Goal: Transaction & Acquisition: Purchase product/service

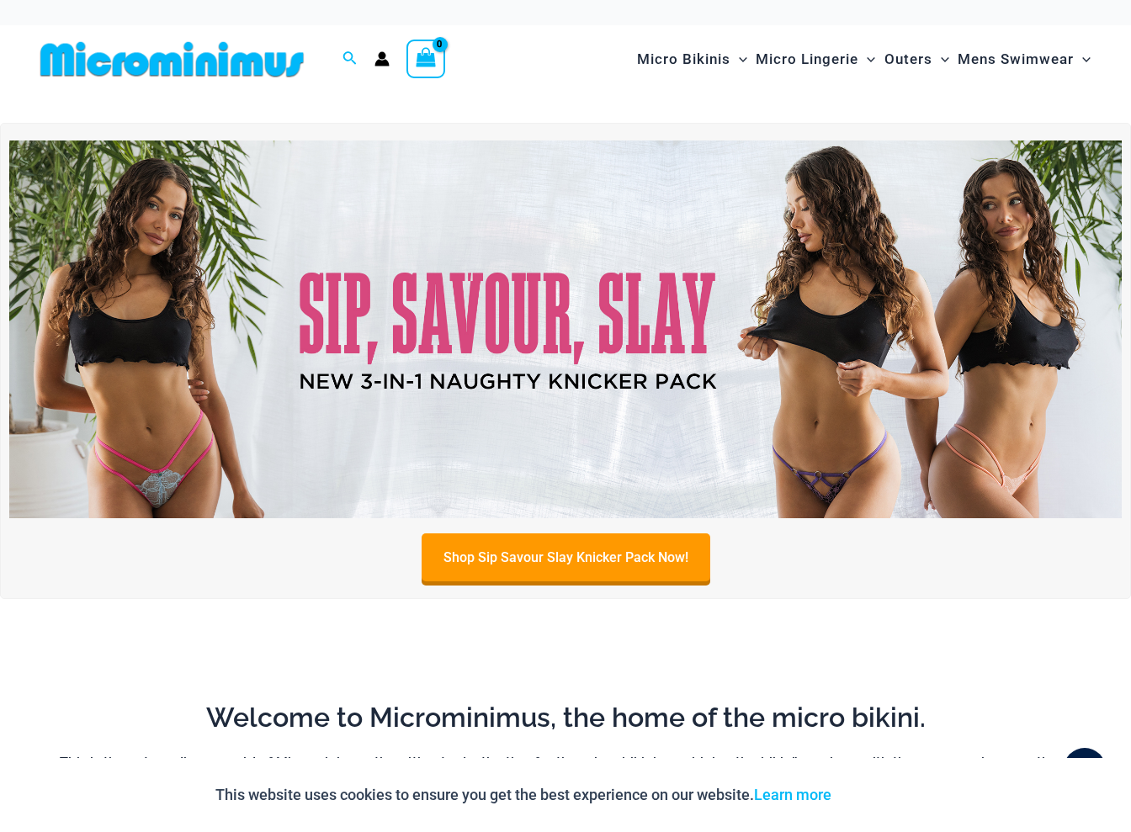
click at [443, 332] on img at bounding box center [565, 330] width 1113 height 378
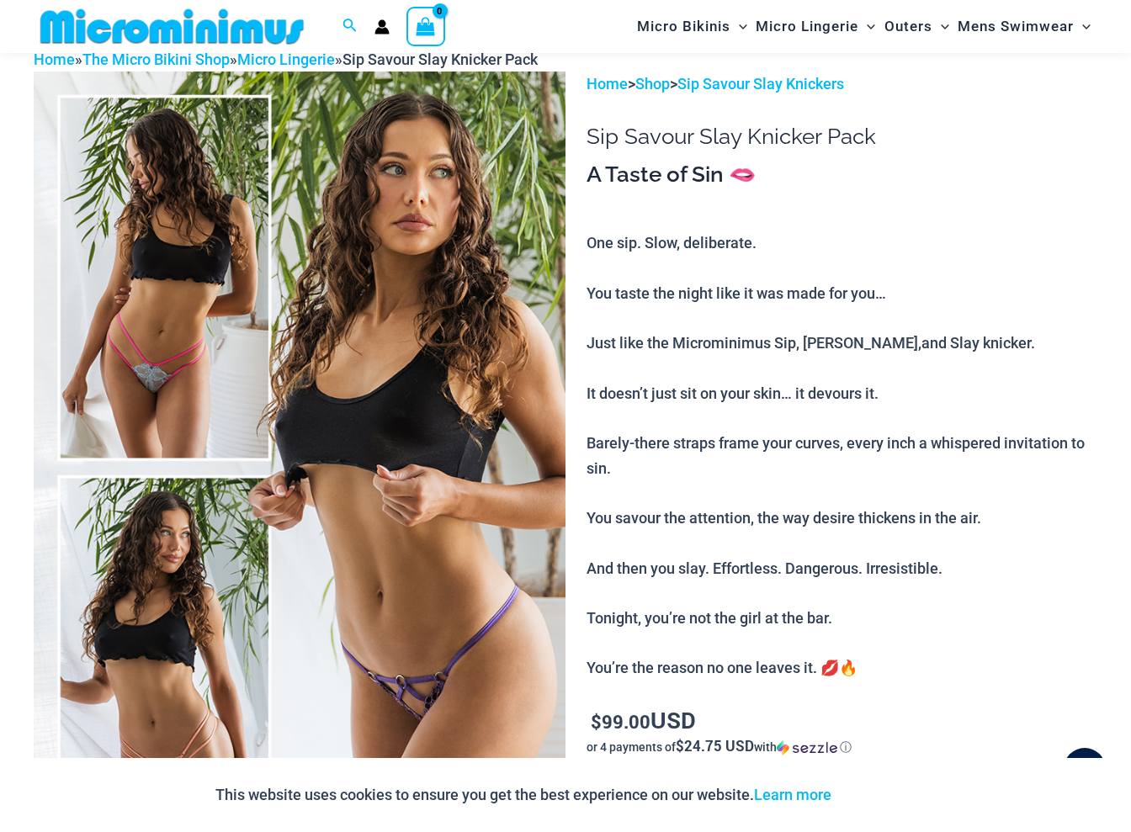
scroll to position [81, 0]
click at [165, 367] on img at bounding box center [300, 471] width 532 height 798
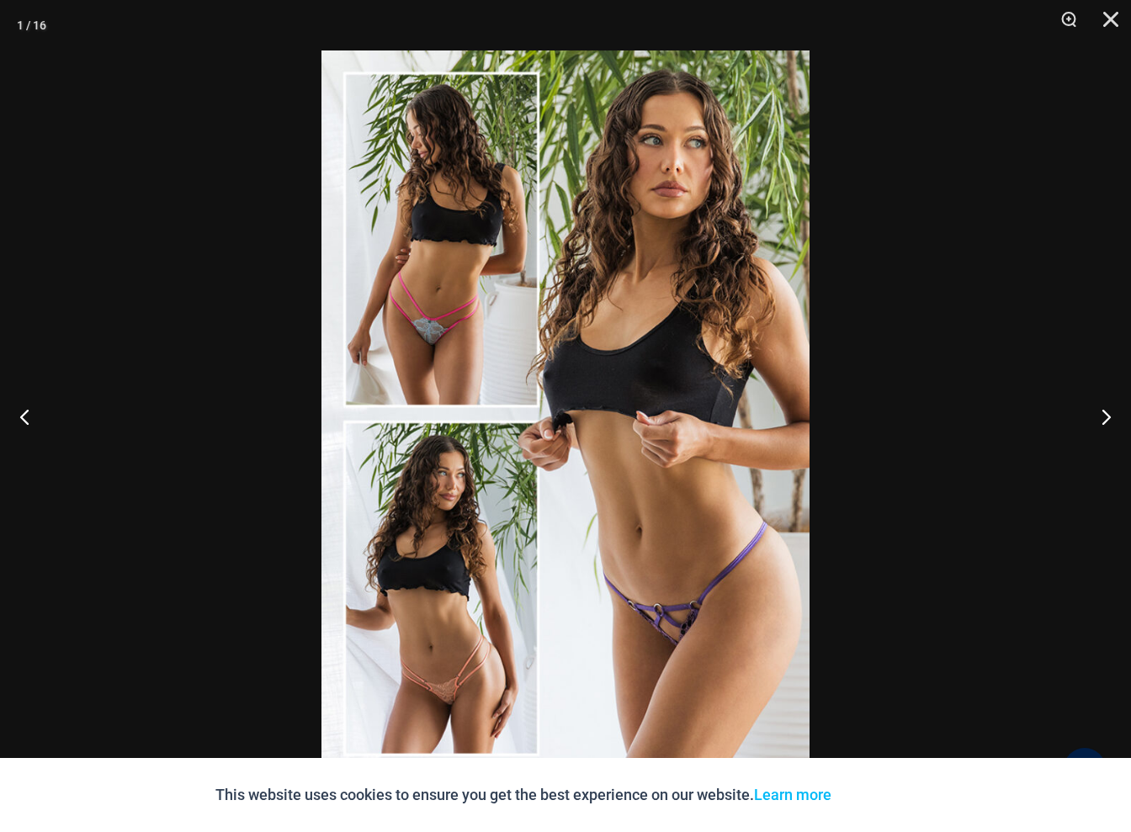
click at [434, 345] on img at bounding box center [565, 415] width 488 height 731
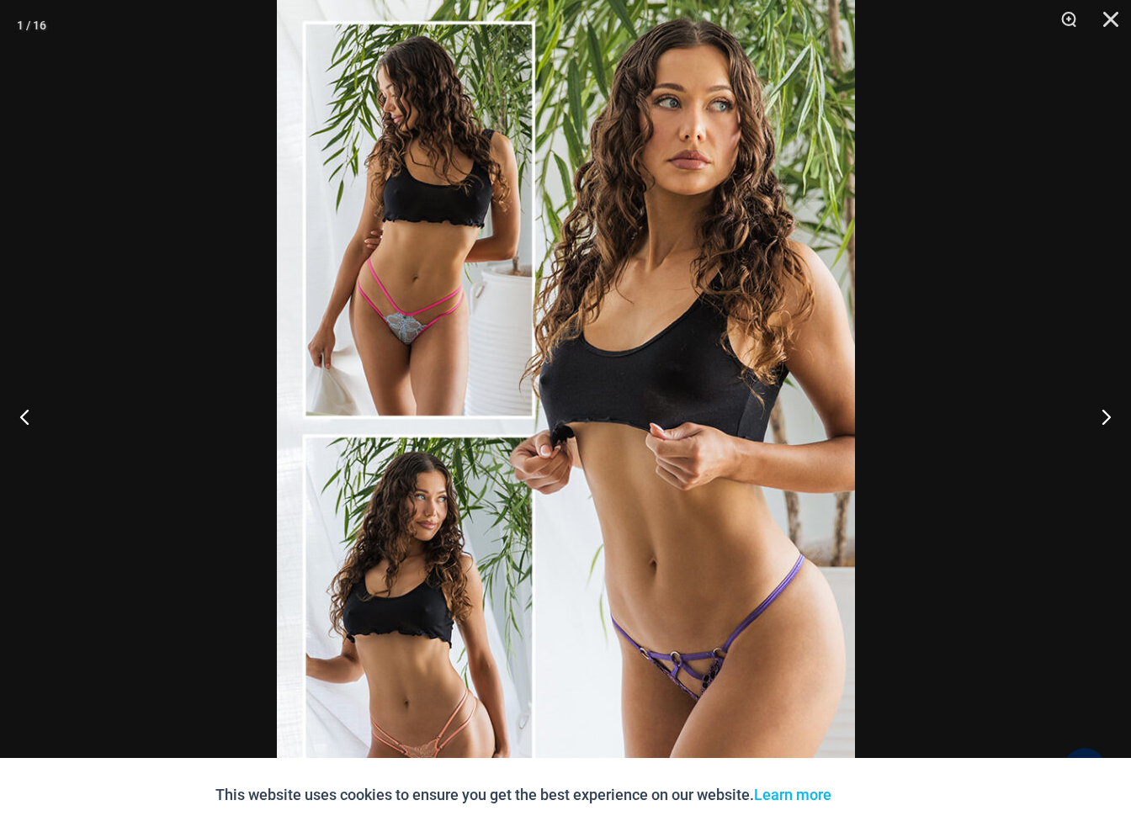
click at [434, 345] on img at bounding box center [566, 429] width 578 height 867
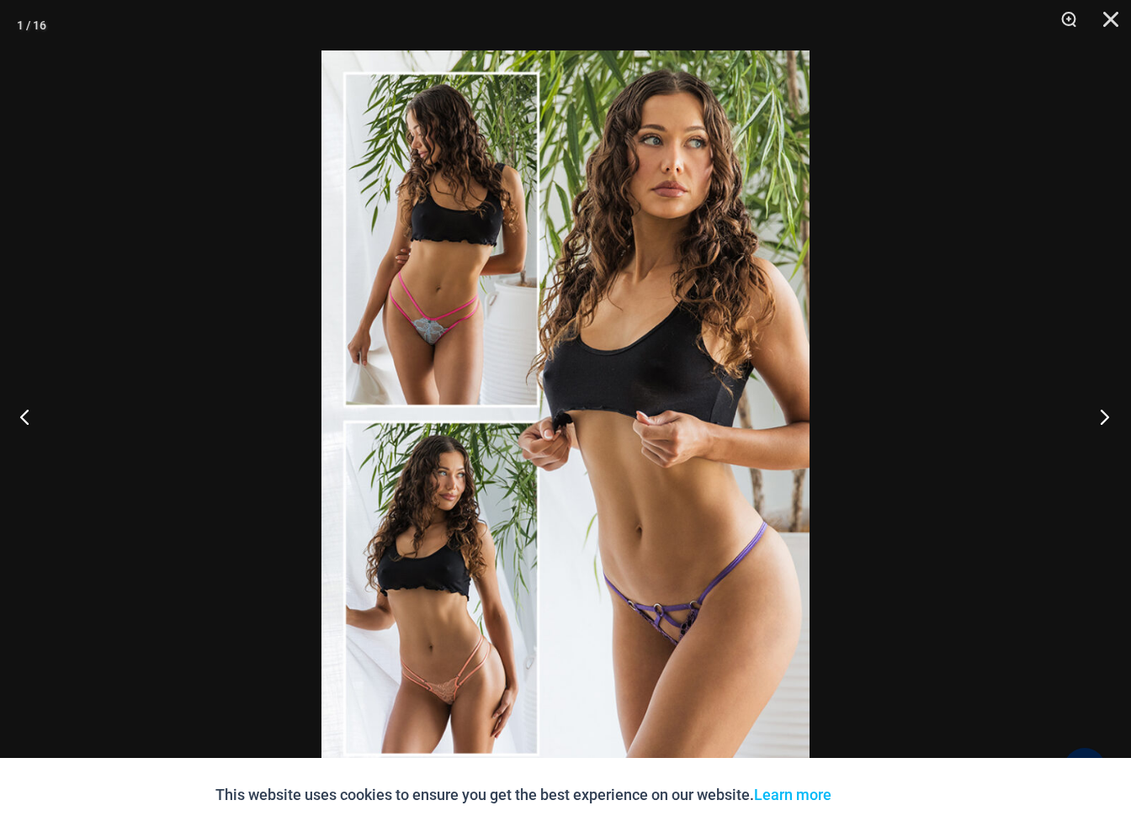
click at [1100, 416] on button "Next" at bounding box center [1099, 416] width 63 height 84
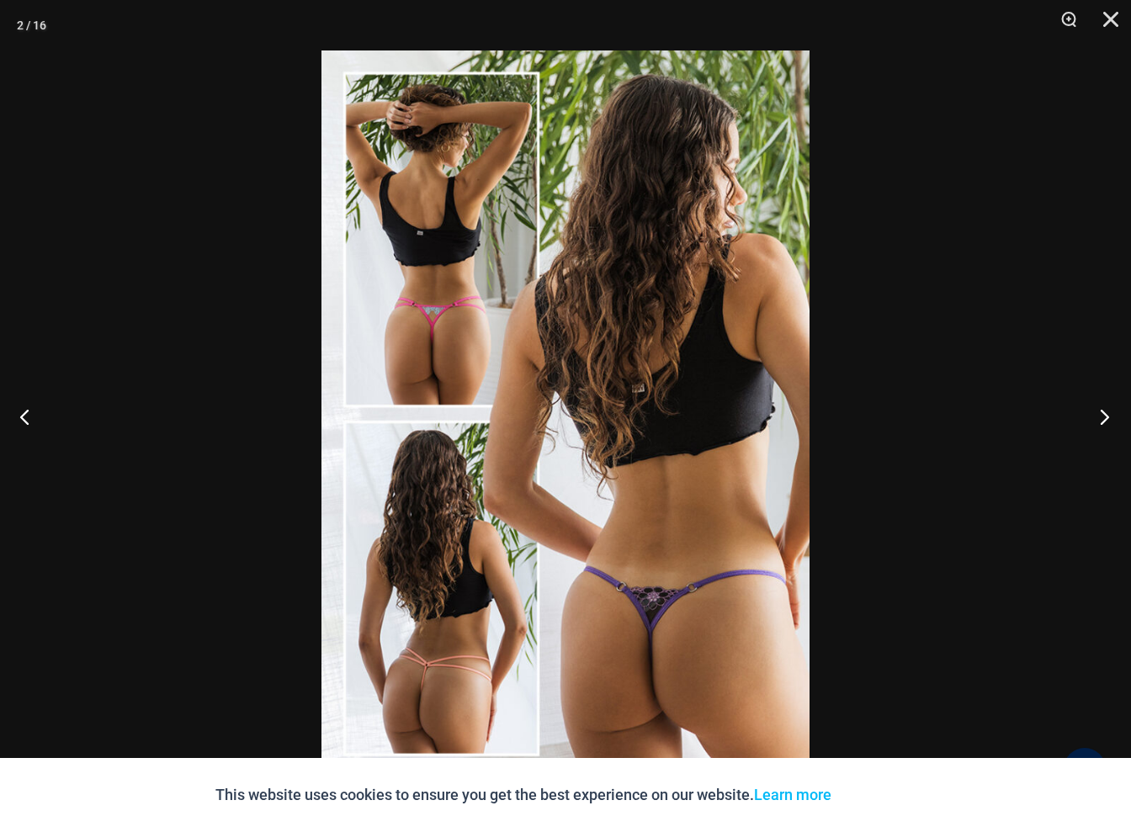
click at [1100, 415] on button "Next" at bounding box center [1099, 416] width 63 height 84
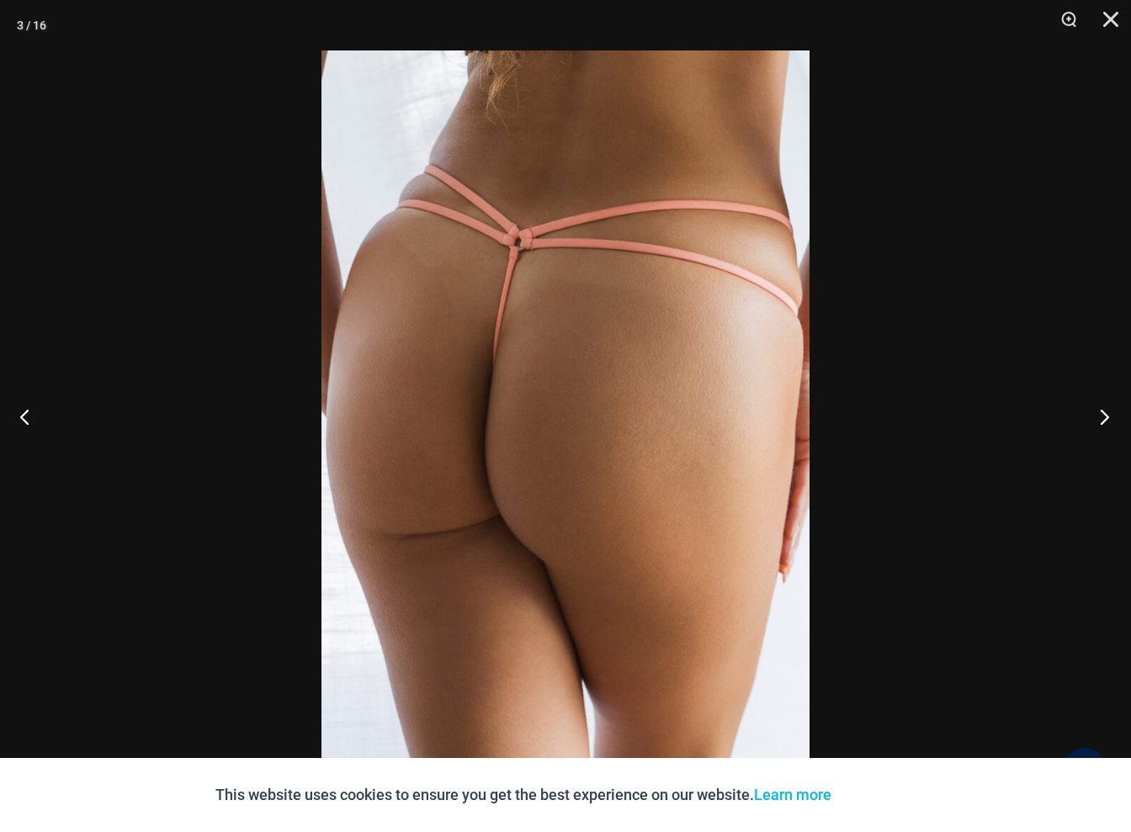
click at [1100, 415] on button "Next" at bounding box center [1099, 416] width 63 height 84
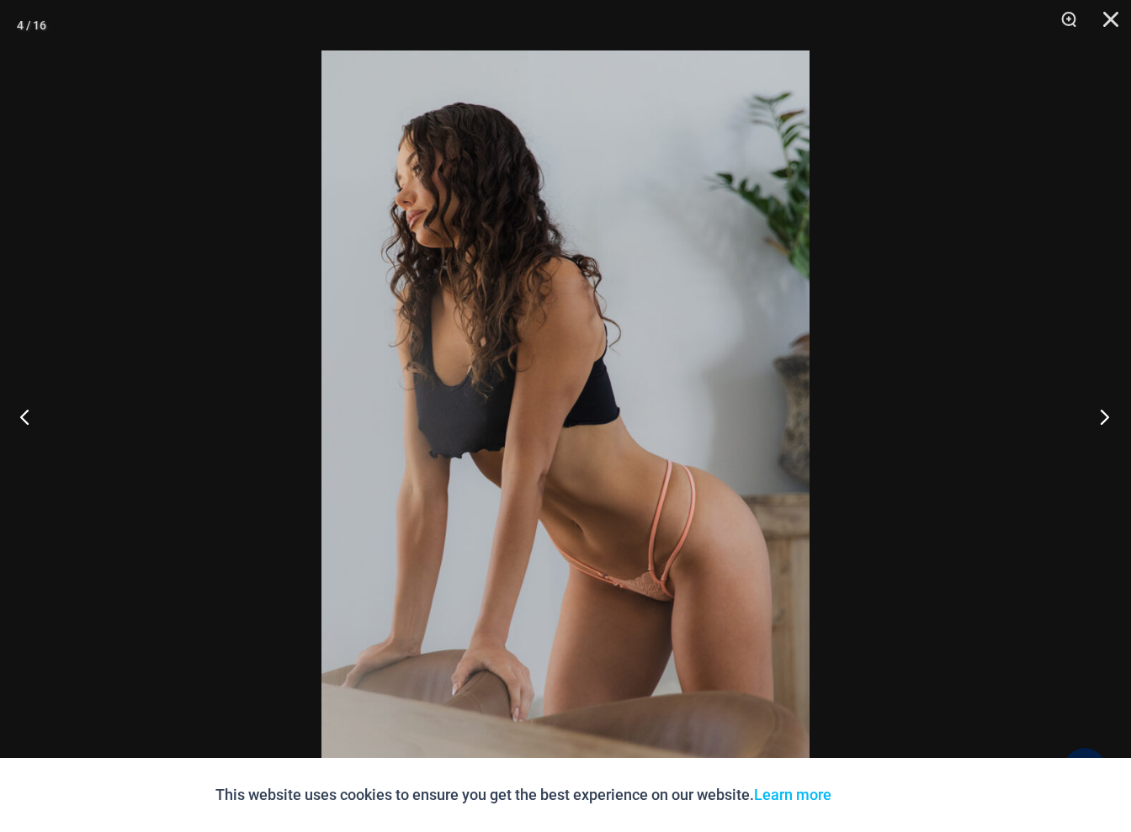
click at [1100, 415] on button "Next" at bounding box center [1099, 416] width 63 height 84
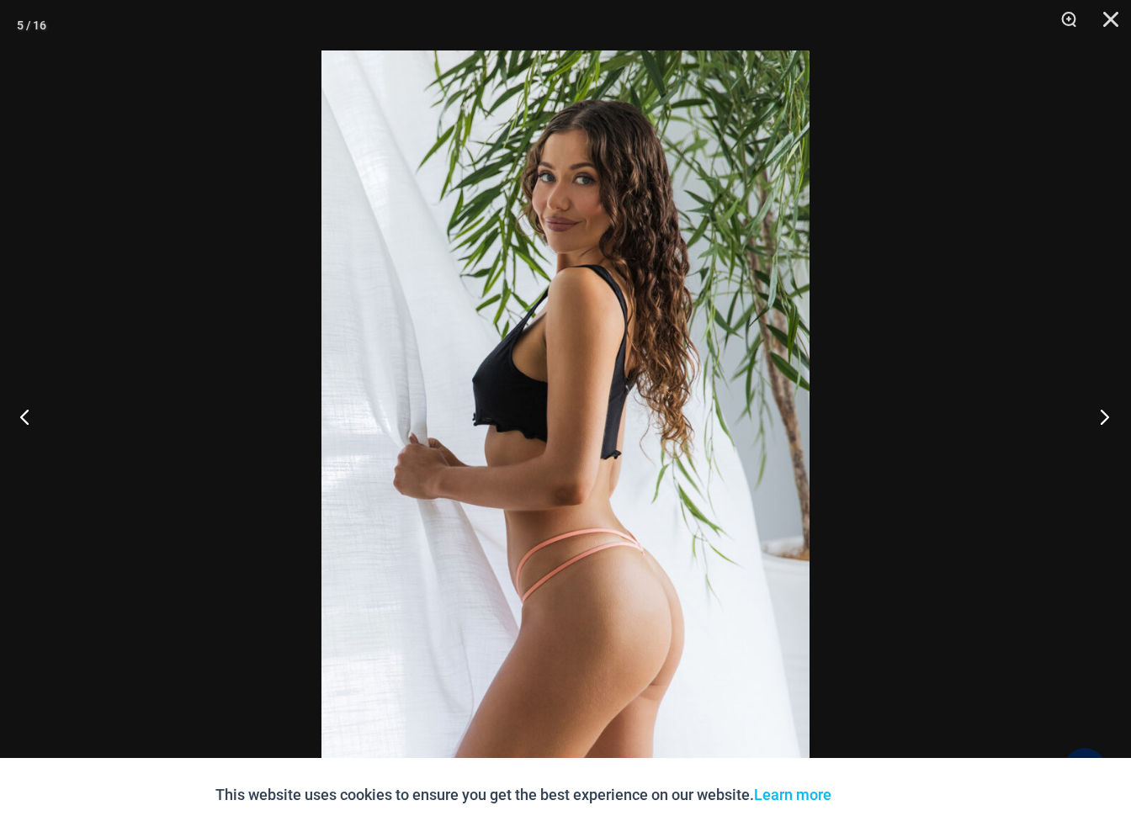
click at [1100, 415] on button "Next" at bounding box center [1099, 416] width 63 height 84
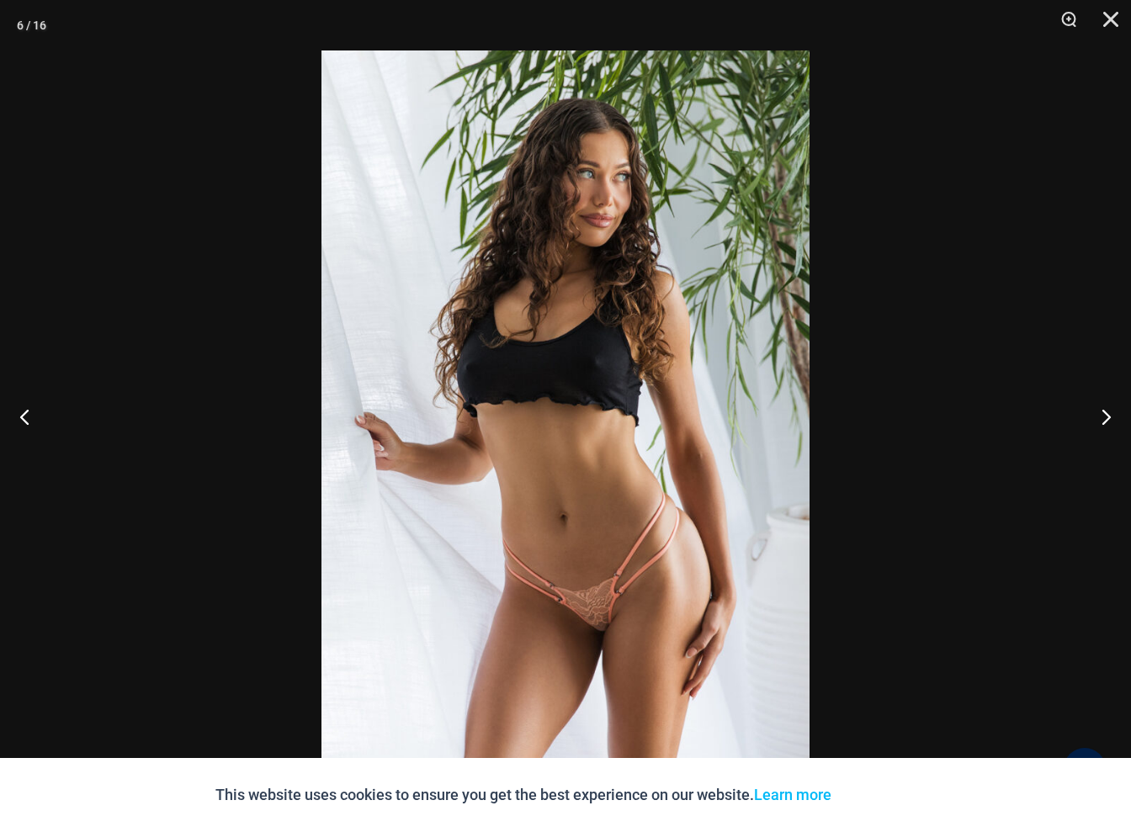
click at [586, 651] on img at bounding box center [565, 415] width 488 height 731
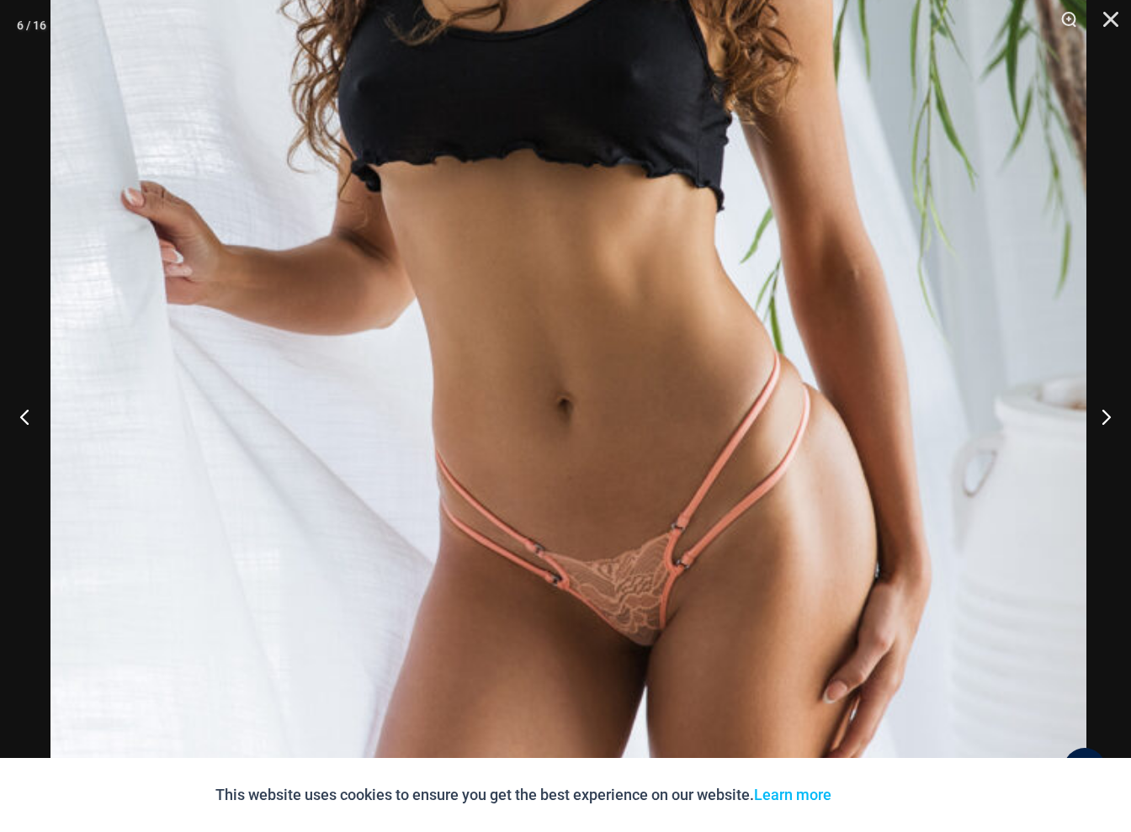
click at [531, 702] on img at bounding box center [568, 190] width 1036 height 1554
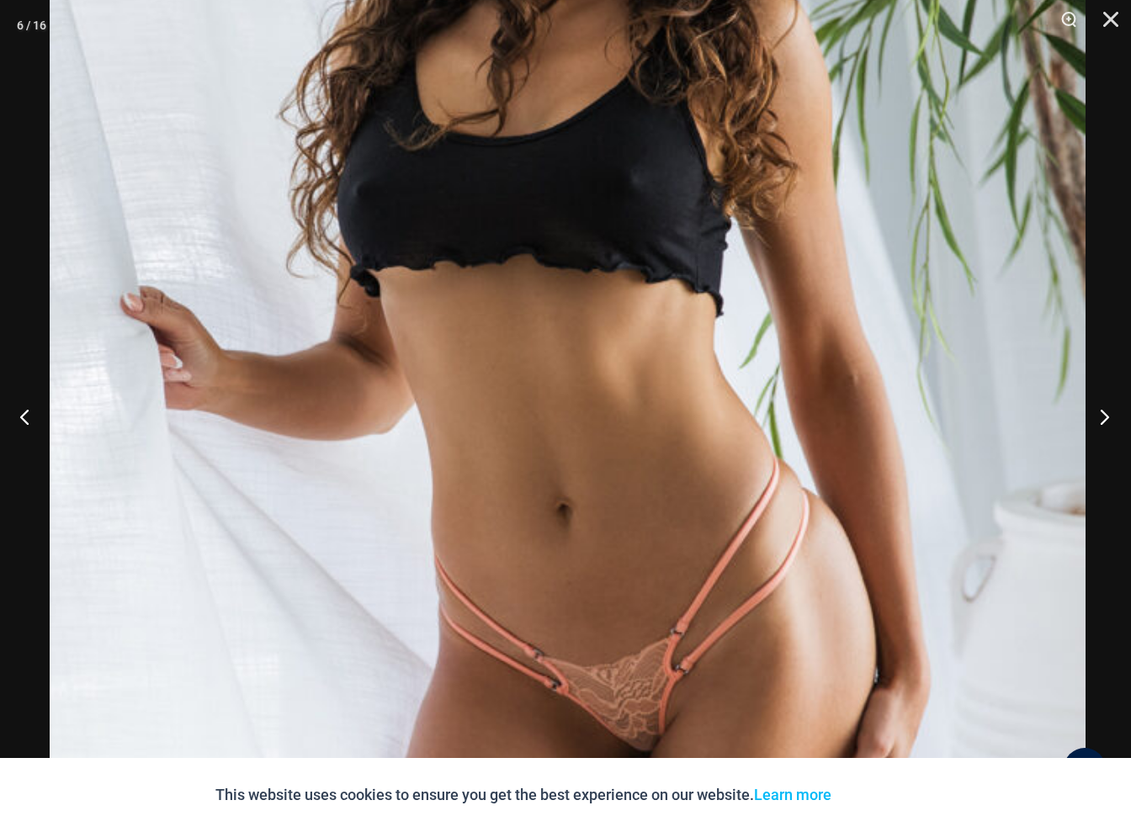
click at [1100, 421] on button "Next" at bounding box center [1099, 416] width 63 height 84
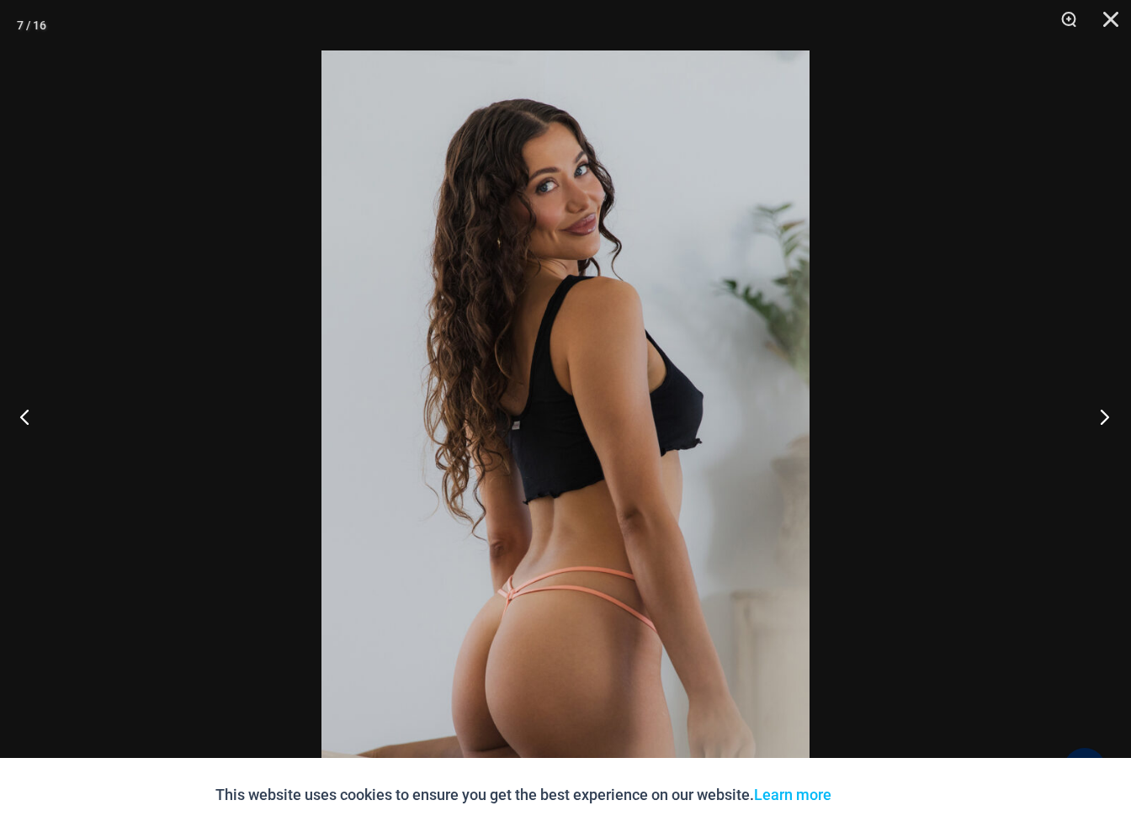
click at [1102, 411] on button "Next" at bounding box center [1099, 416] width 63 height 84
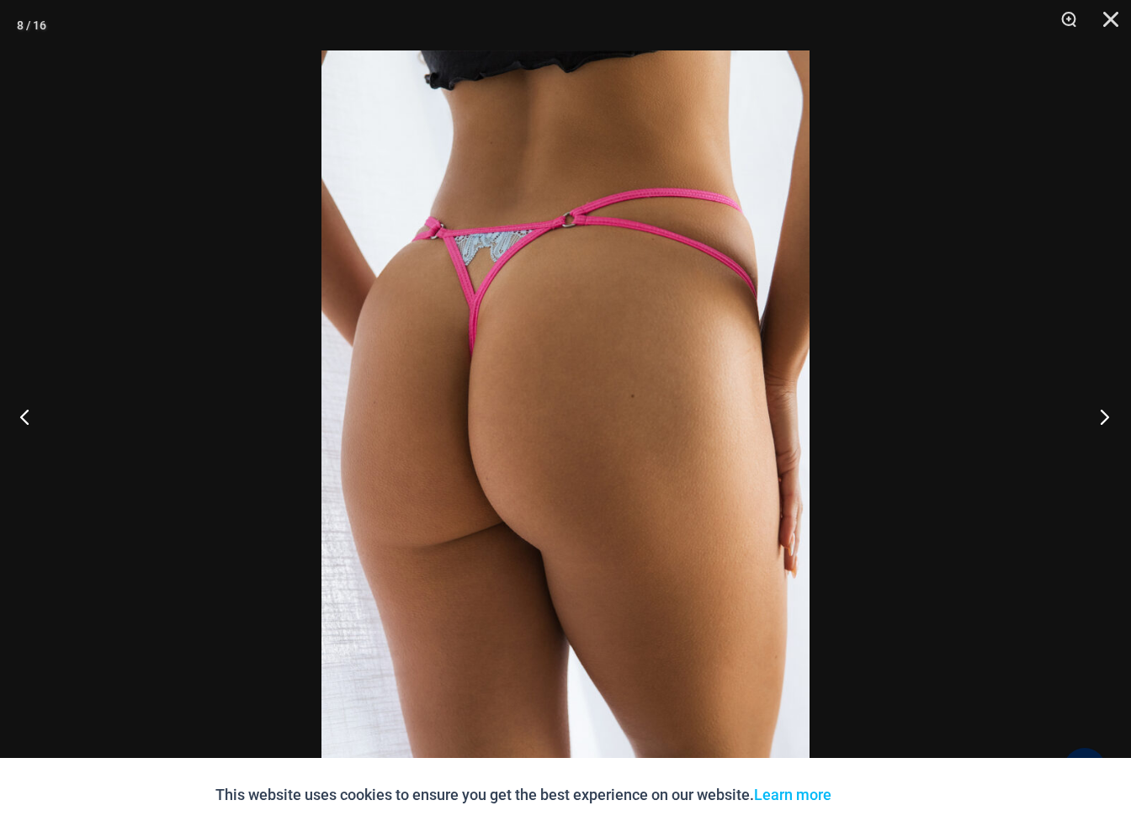
click at [1101, 412] on button "Next" at bounding box center [1099, 416] width 63 height 84
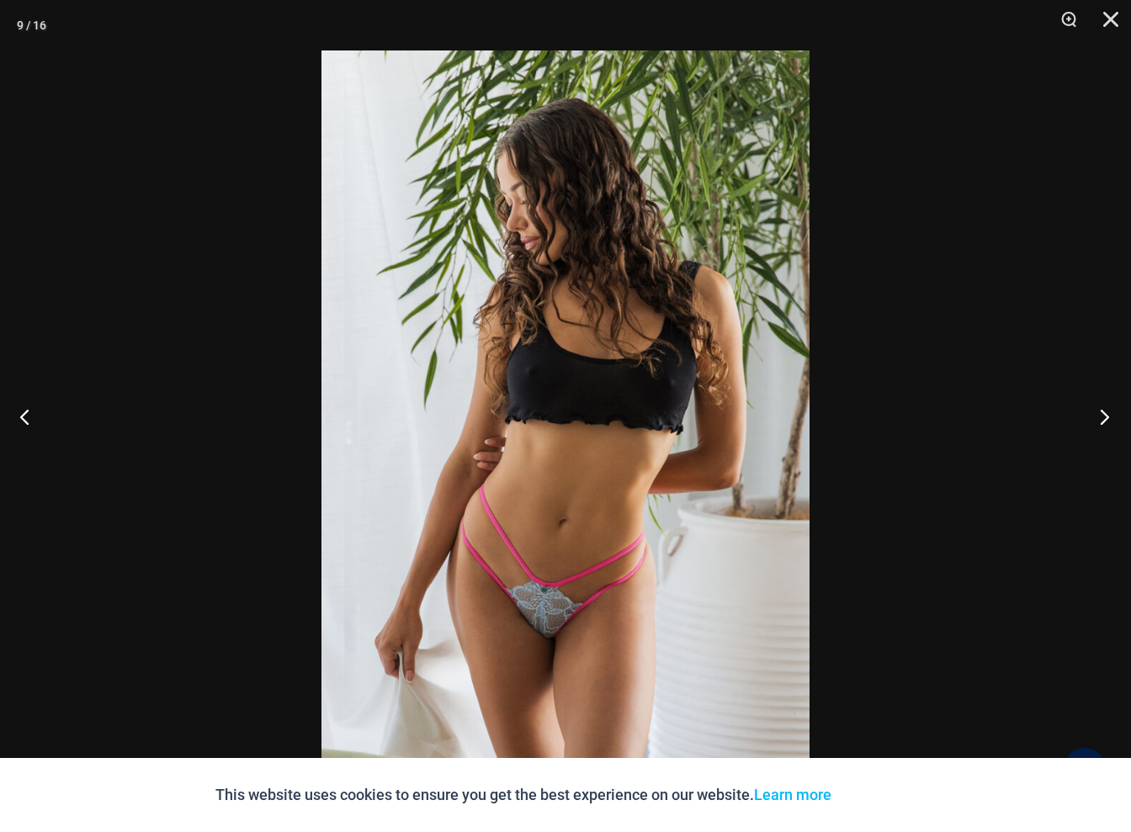
click at [1105, 417] on button "Next" at bounding box center [1099, 416] width 63 height 84
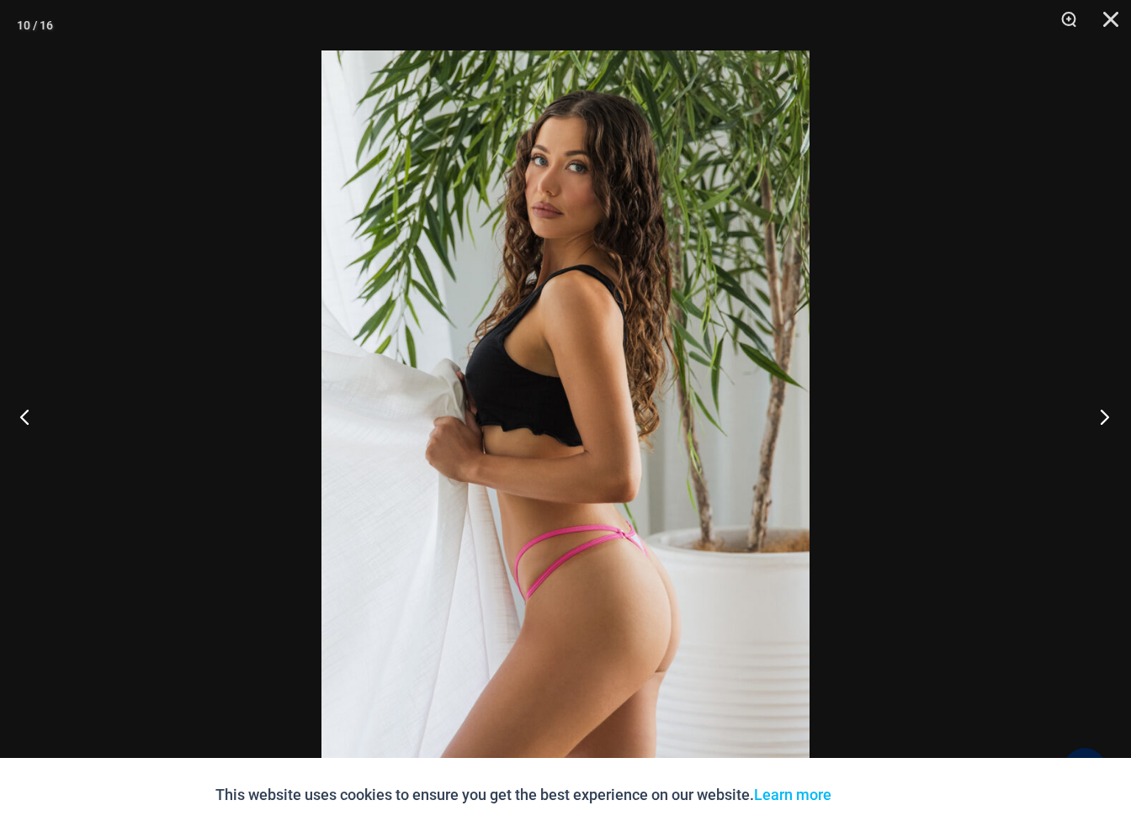
click at [1100, 417] on button "Next" at bounding box center [1099, 416] width 63 height 84
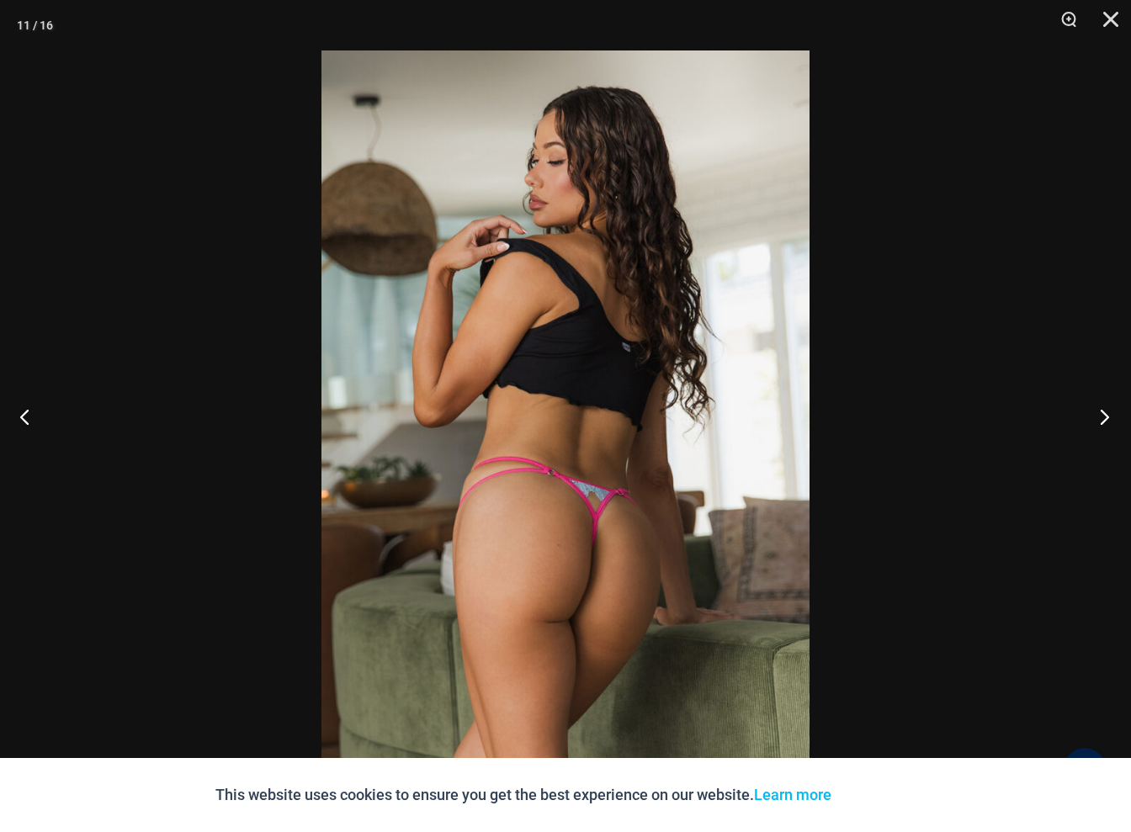
click at [1099, 417] on button "Next" at bounding box center [1099, 416] width 63 height 84
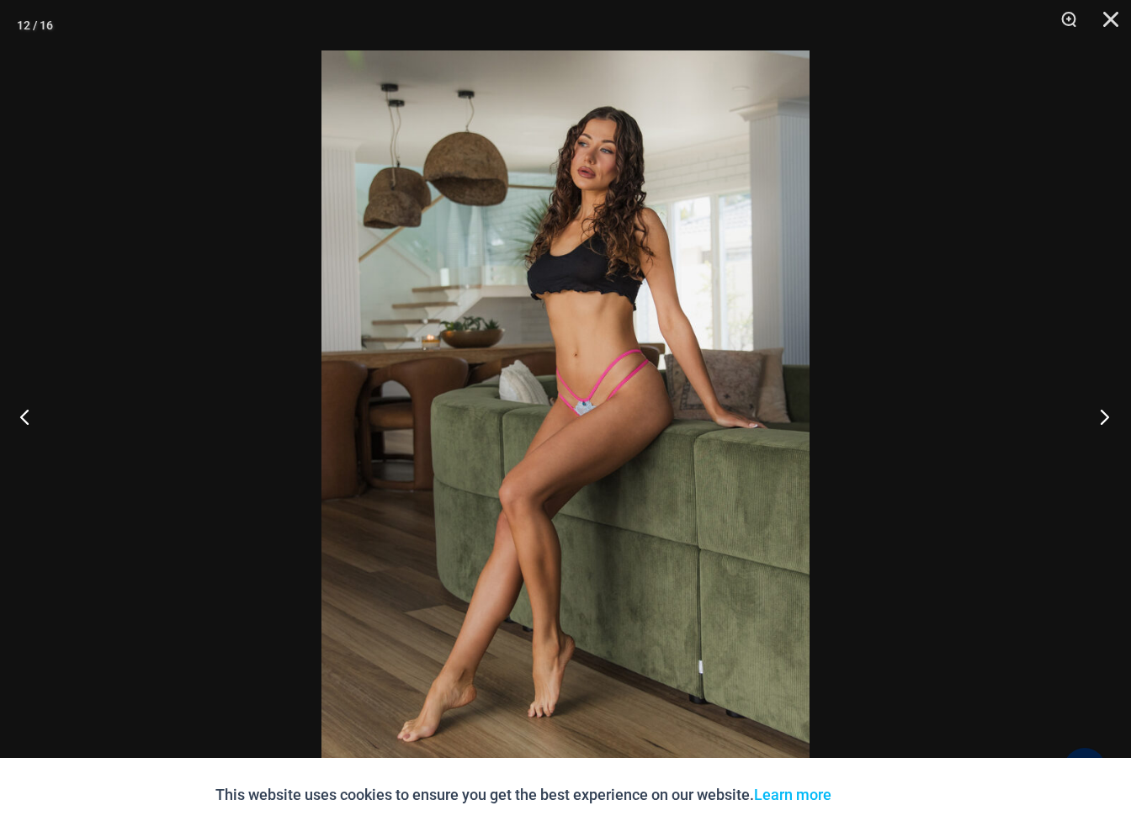
click at [1099, 417] on button "Next" at bounding box center [1099, 416] width 63 height 84
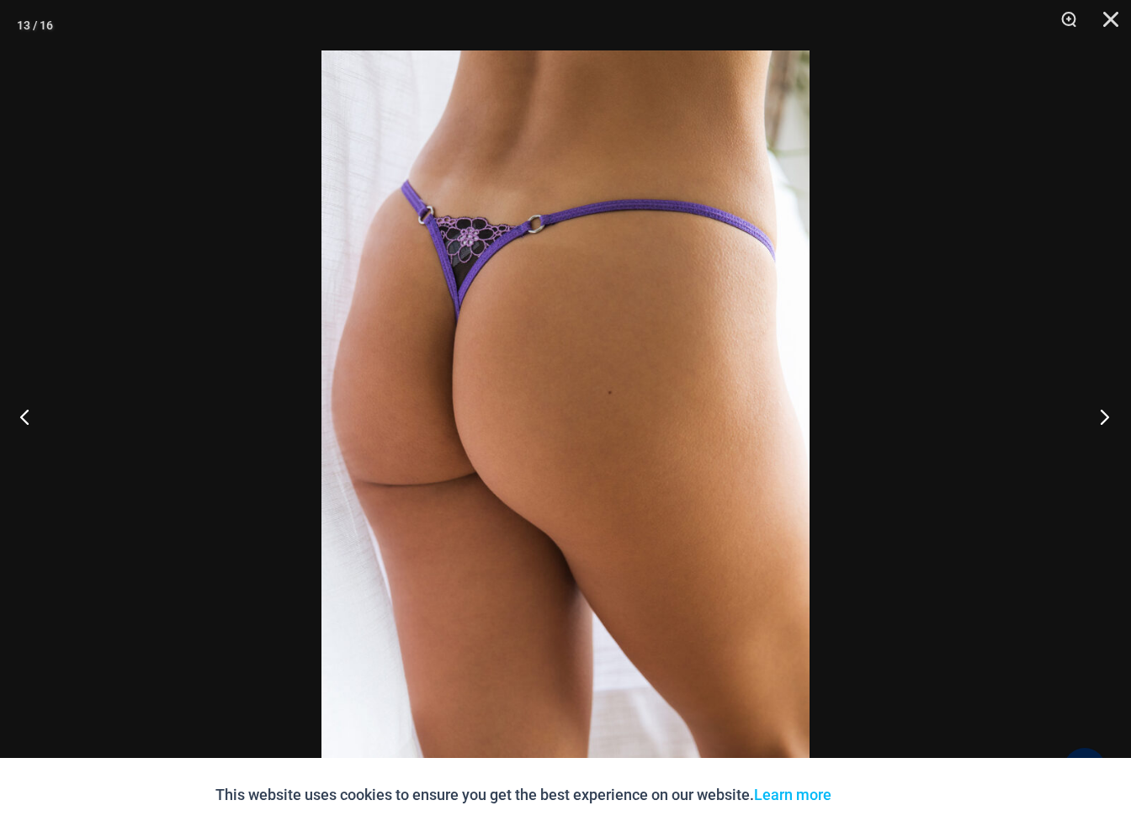
click at [1099, 417] on button "Next" at bounding box center [1099, 416] width 63 height 84
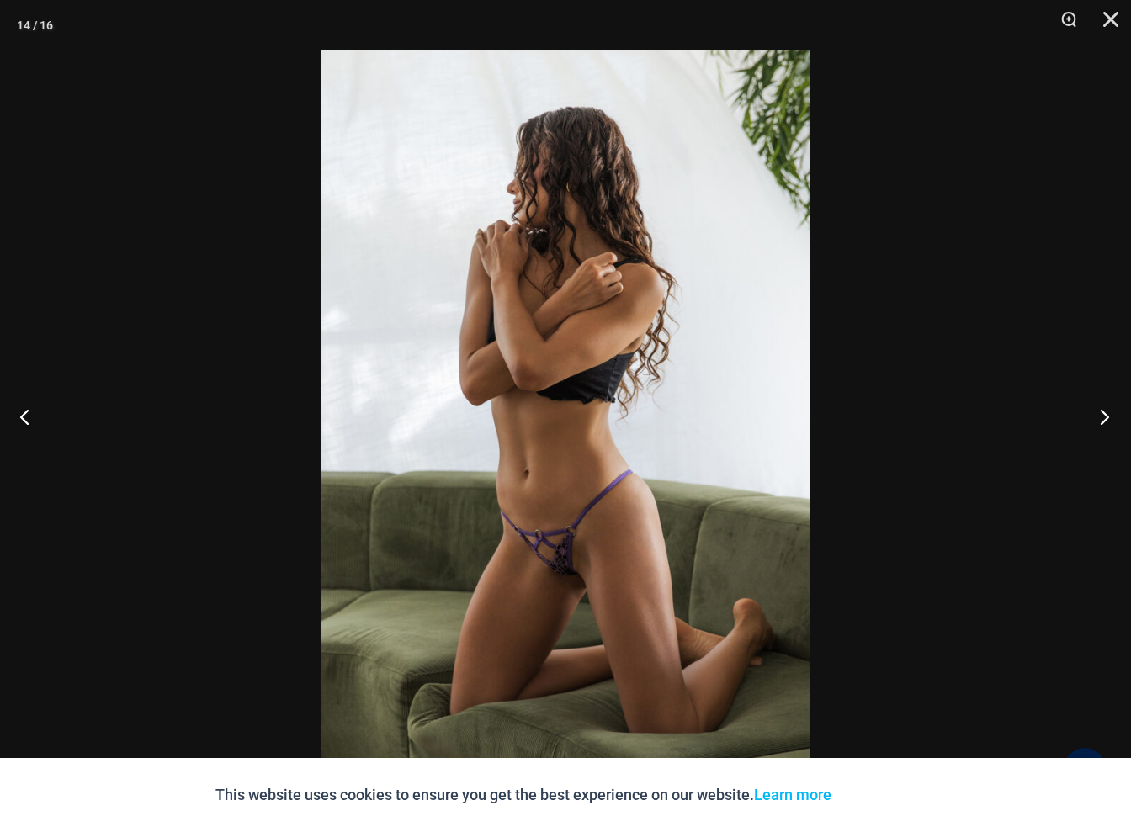
click at [1099, 417] on button "Next" at bounding box center [1099, 416] width 63 height 84
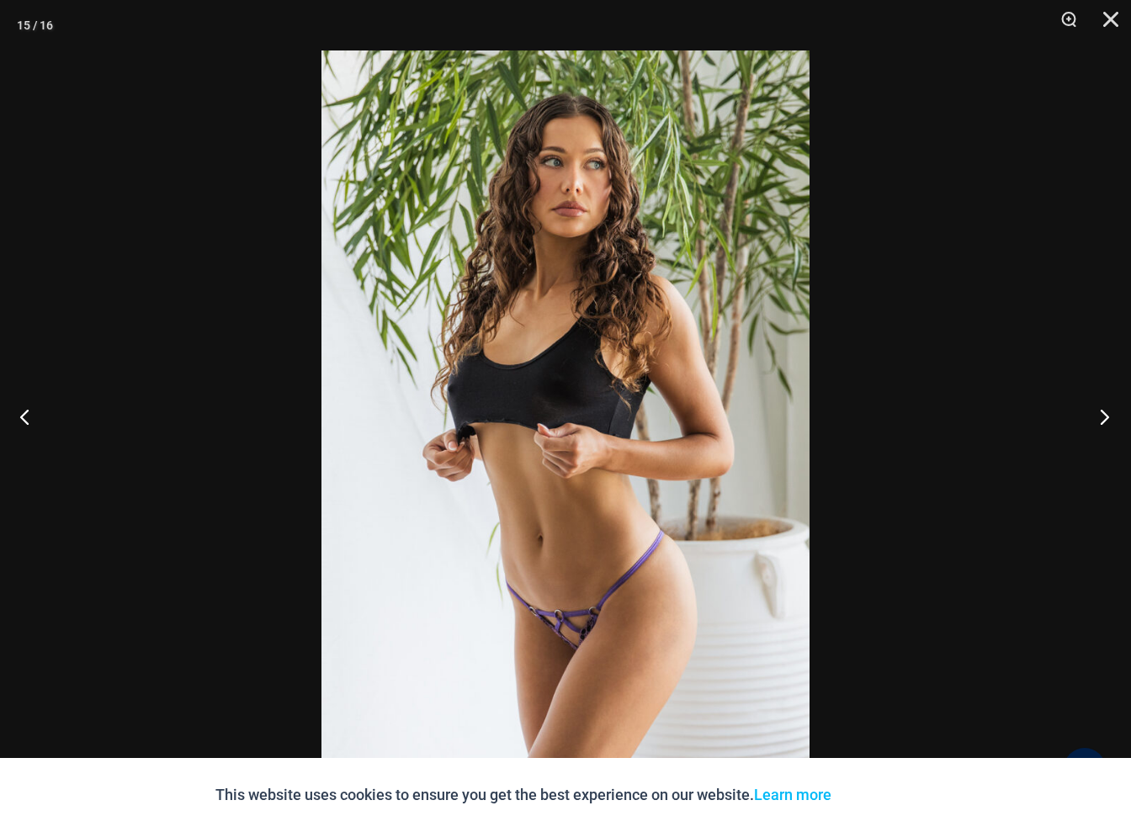
click at [1099, 417] on button "Next" at bounding box center [1099, 416] width 63 height 84
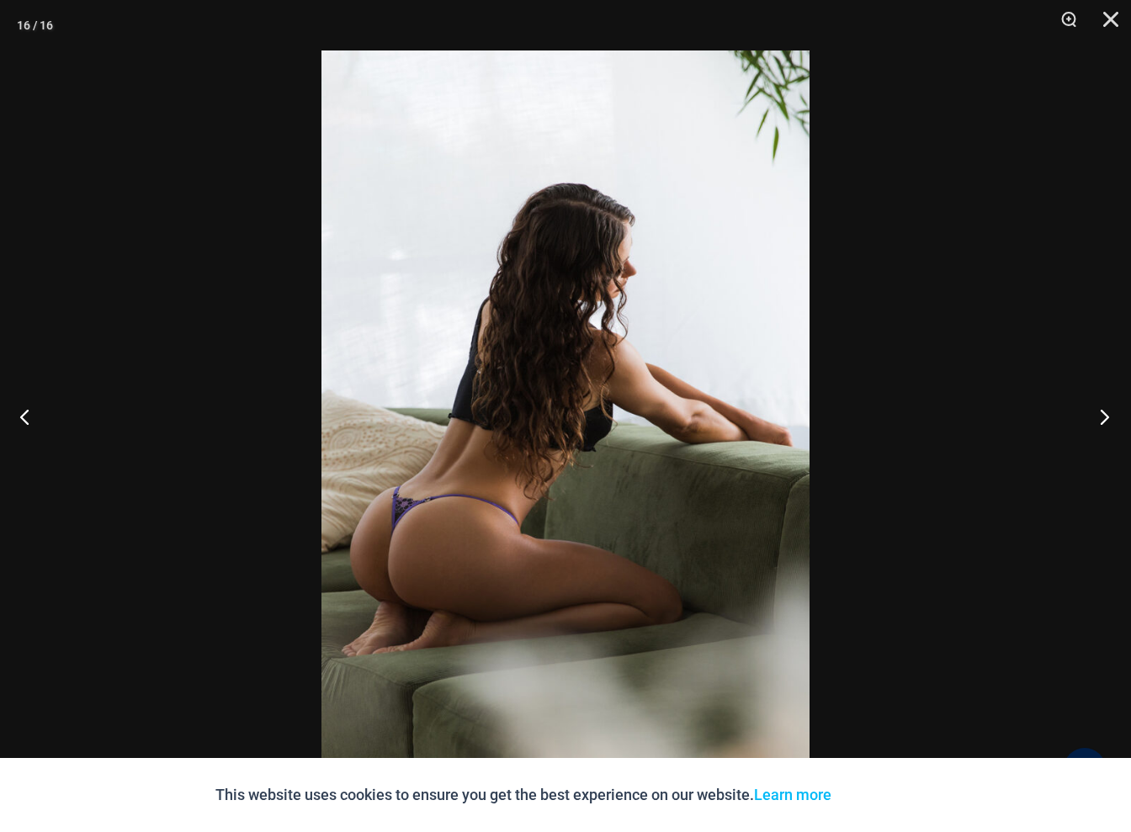
click at [1099, 417] on button "Next" at bounding box center [1099, 416] width 63 height 84
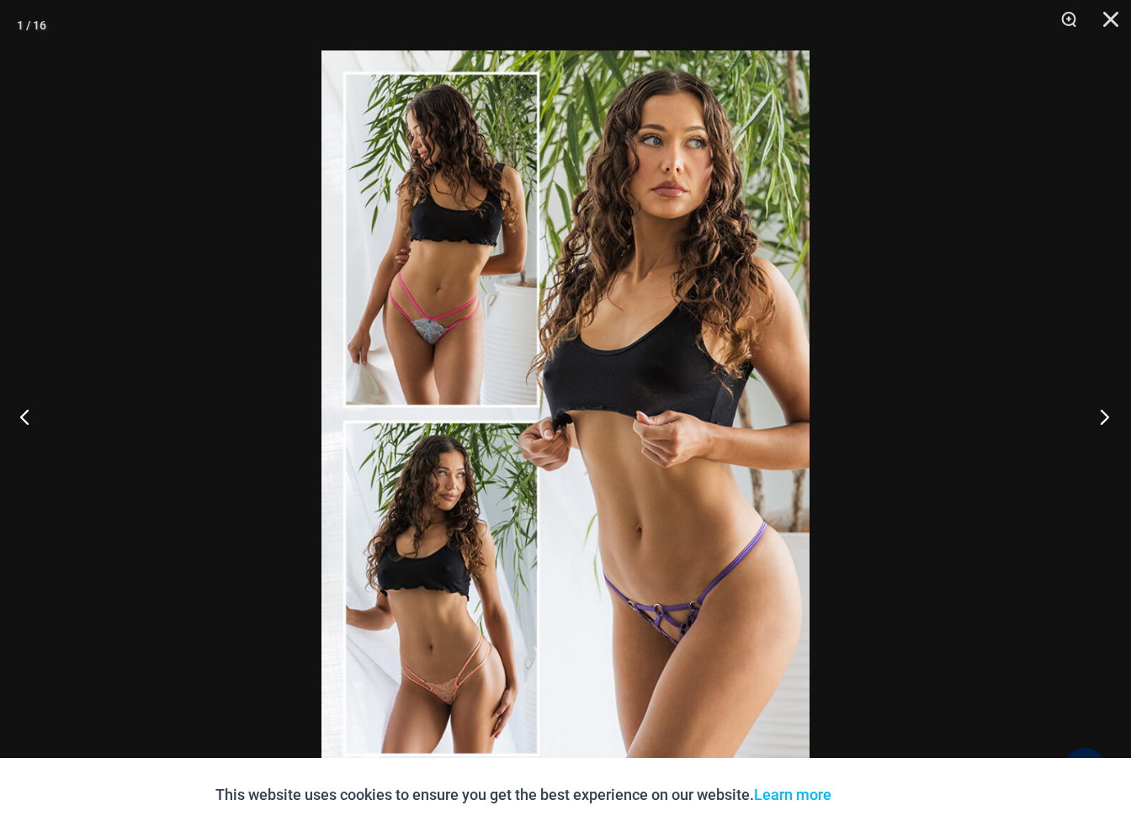
click at [1099, 417] on button "Next" at bounding box center [1099, 416] width 63 height 84
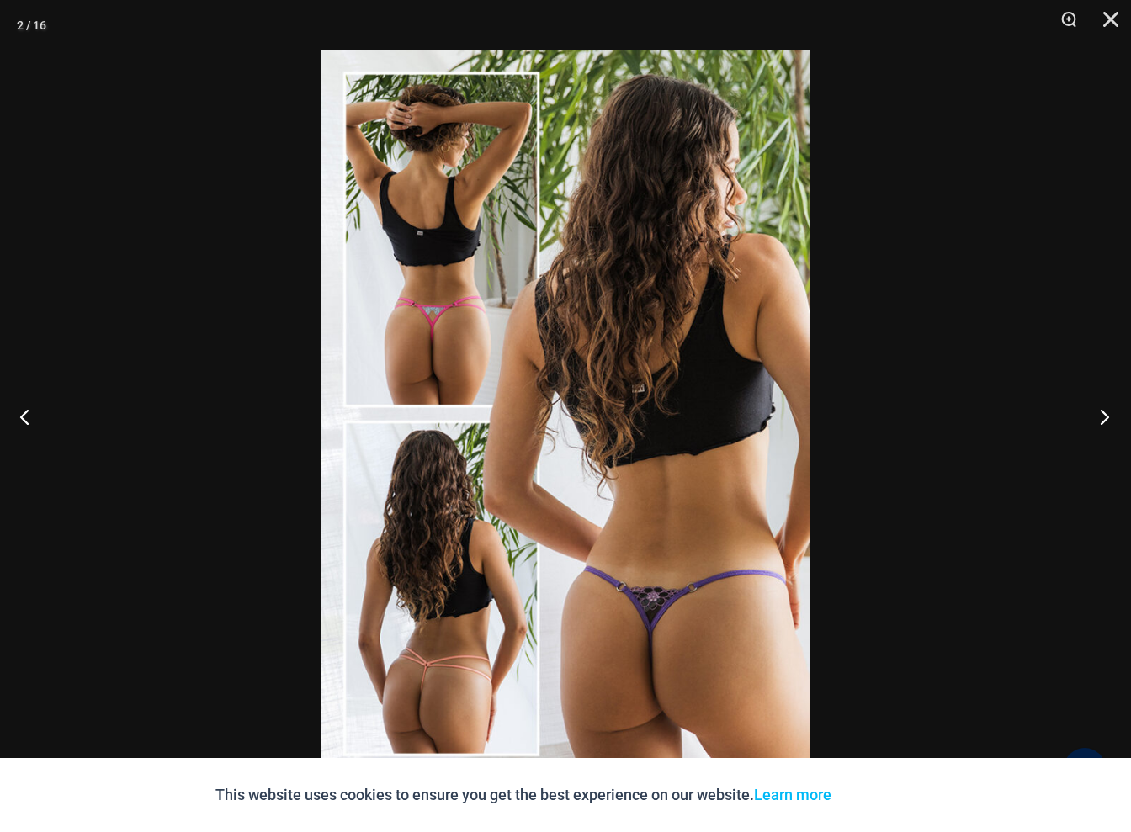
click at [1099, 417] on button "Next" at bounding box center [1099, 416] width 63 height 84
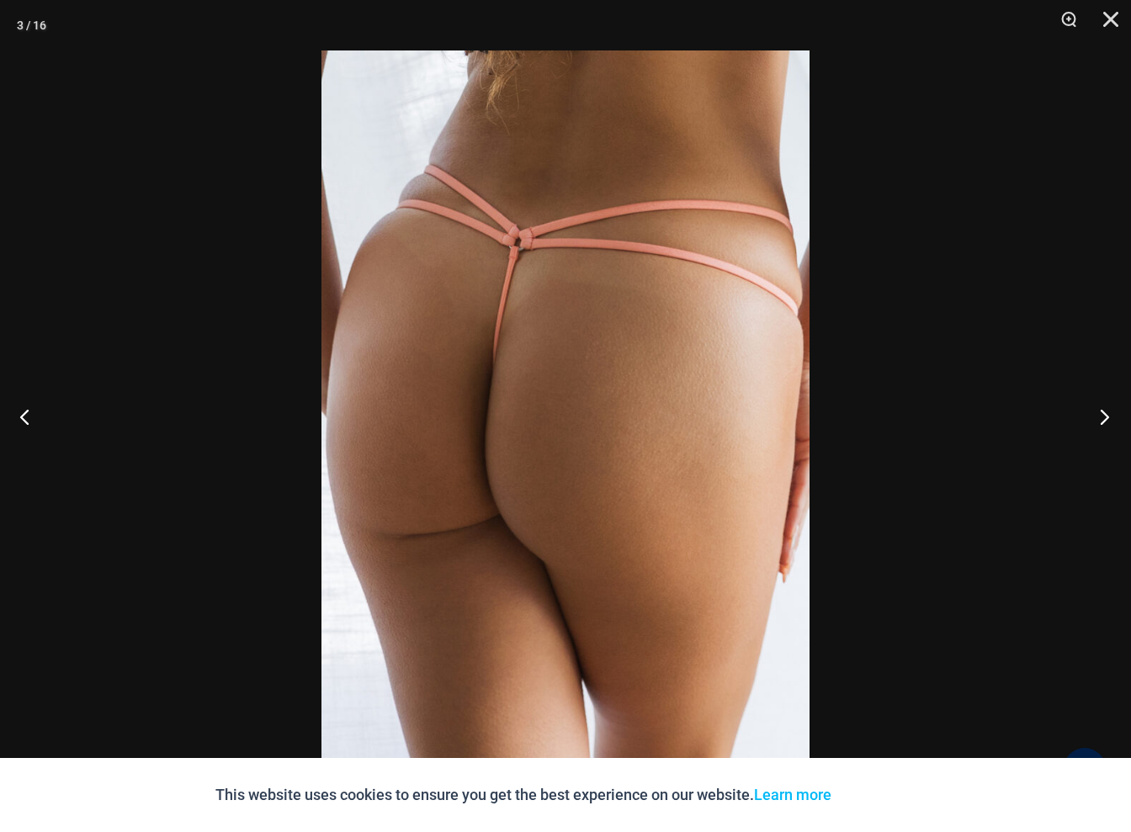
click at [1099, 417] on button "Next" at bounding box center [1099, 416] width 63 height 84
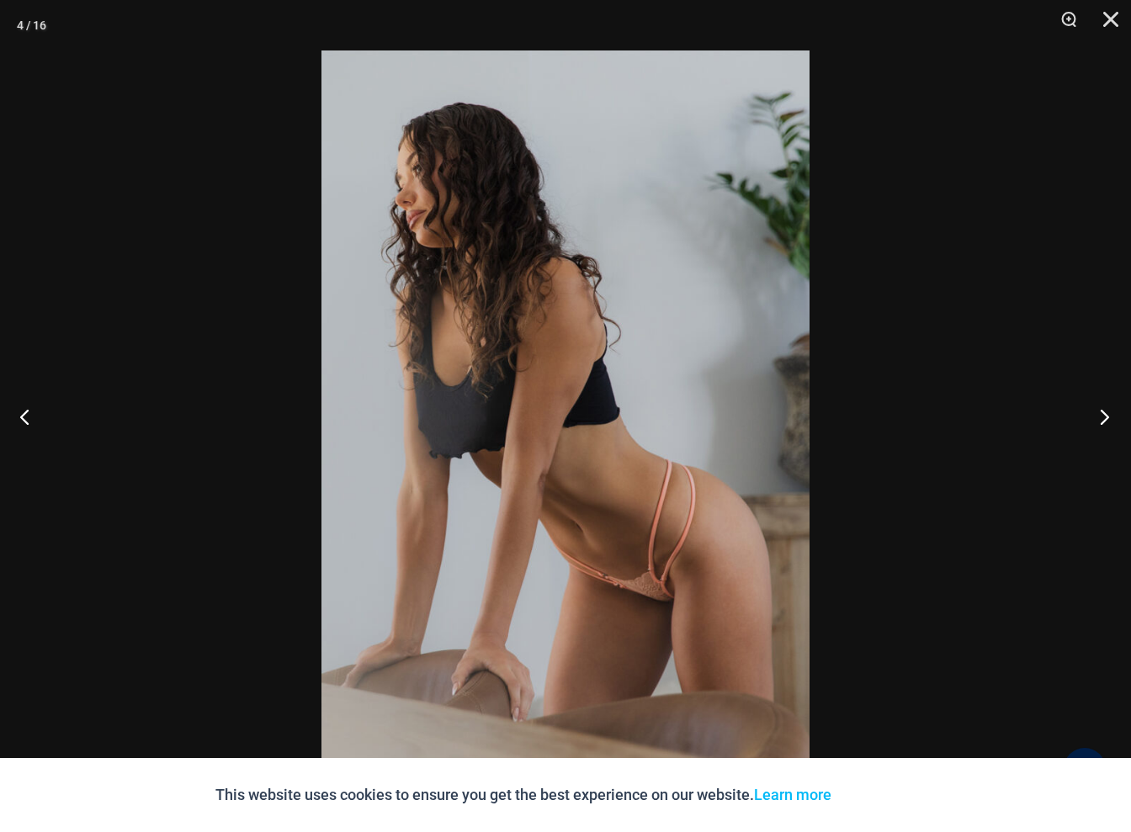
click at [1099, 417] on button "Next" at bounding box center [1099, 416] width 63 height 84
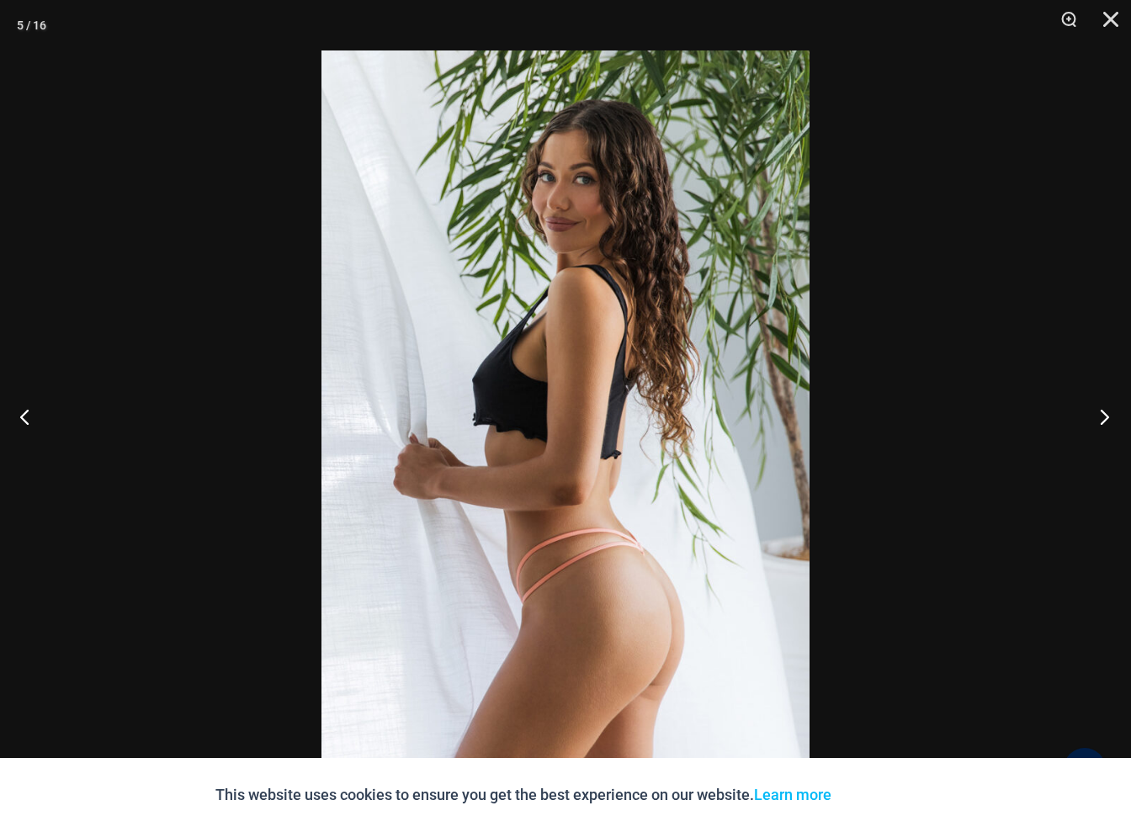
click at [1099, 417] on button "Next" at bounding box center [1099, 416] width 63 height 84
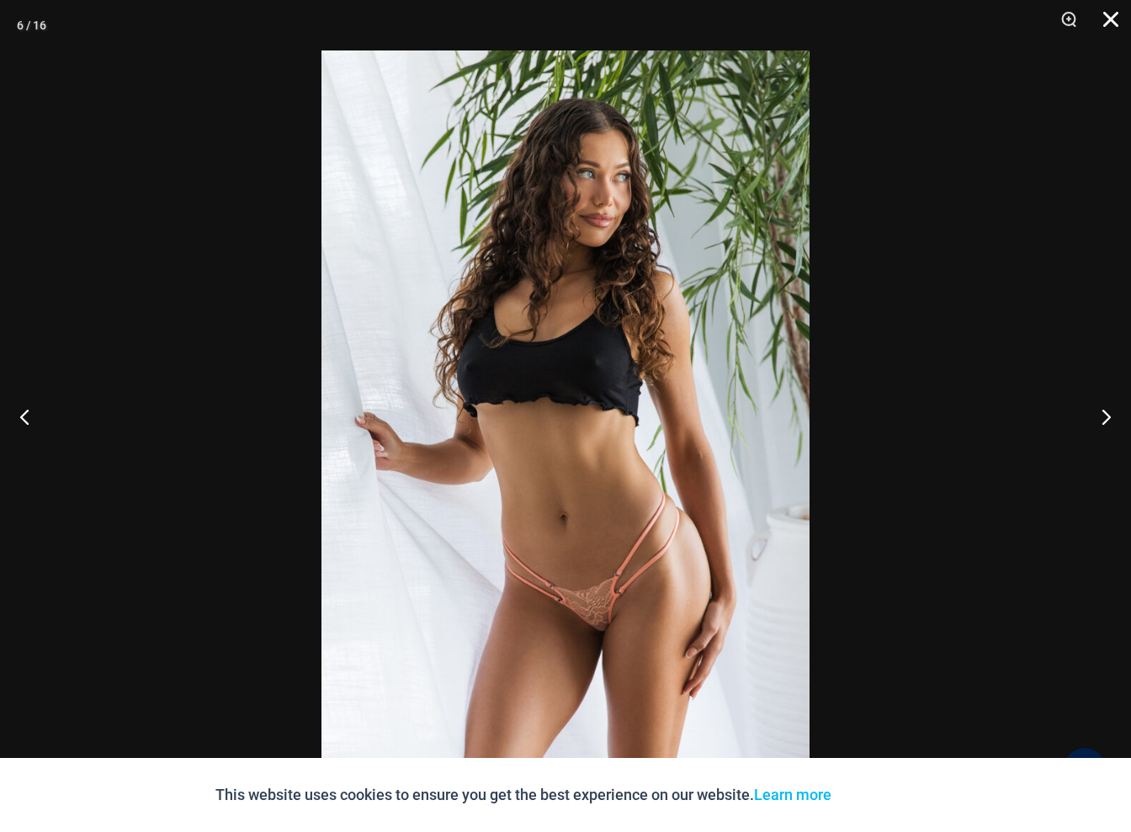
click at [1105, 20] on button "Close" at bounding box center [1105, 25] width 42 height 50
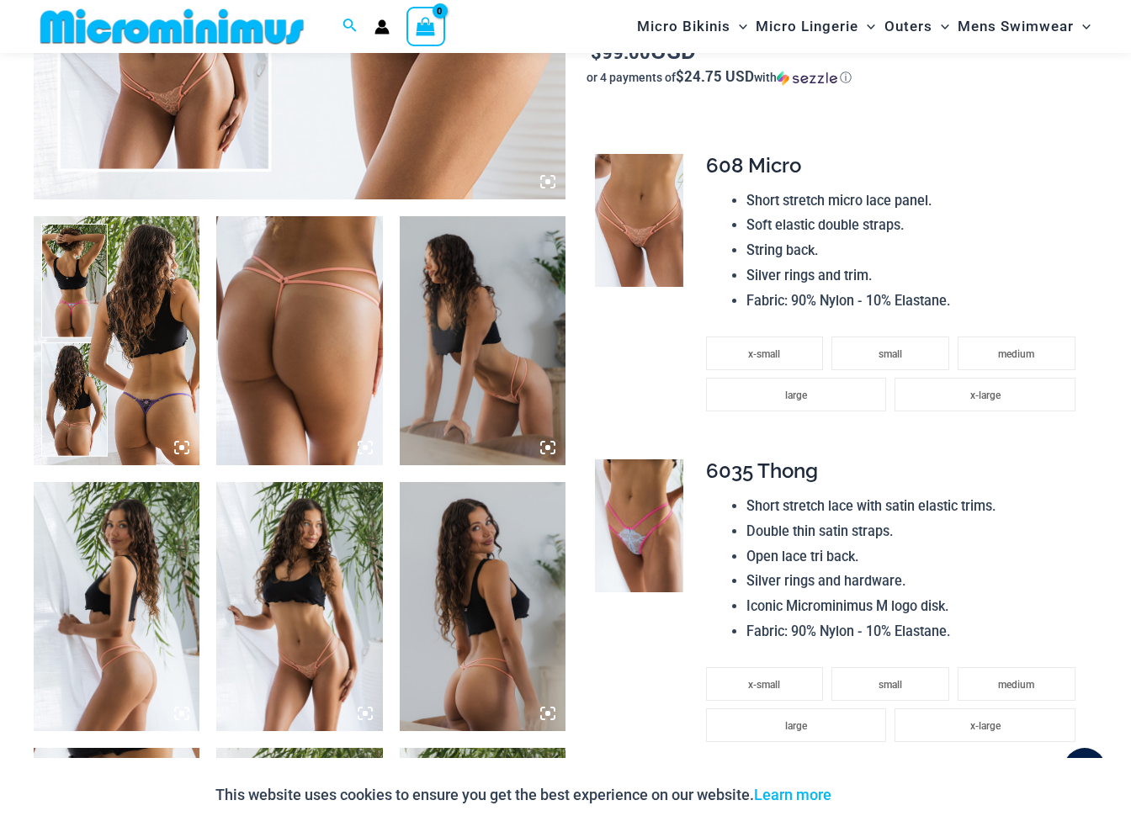
scroll to position [752, 0]
click at [644, 494] on img at bounding box center [639, 525] width 88 height 133
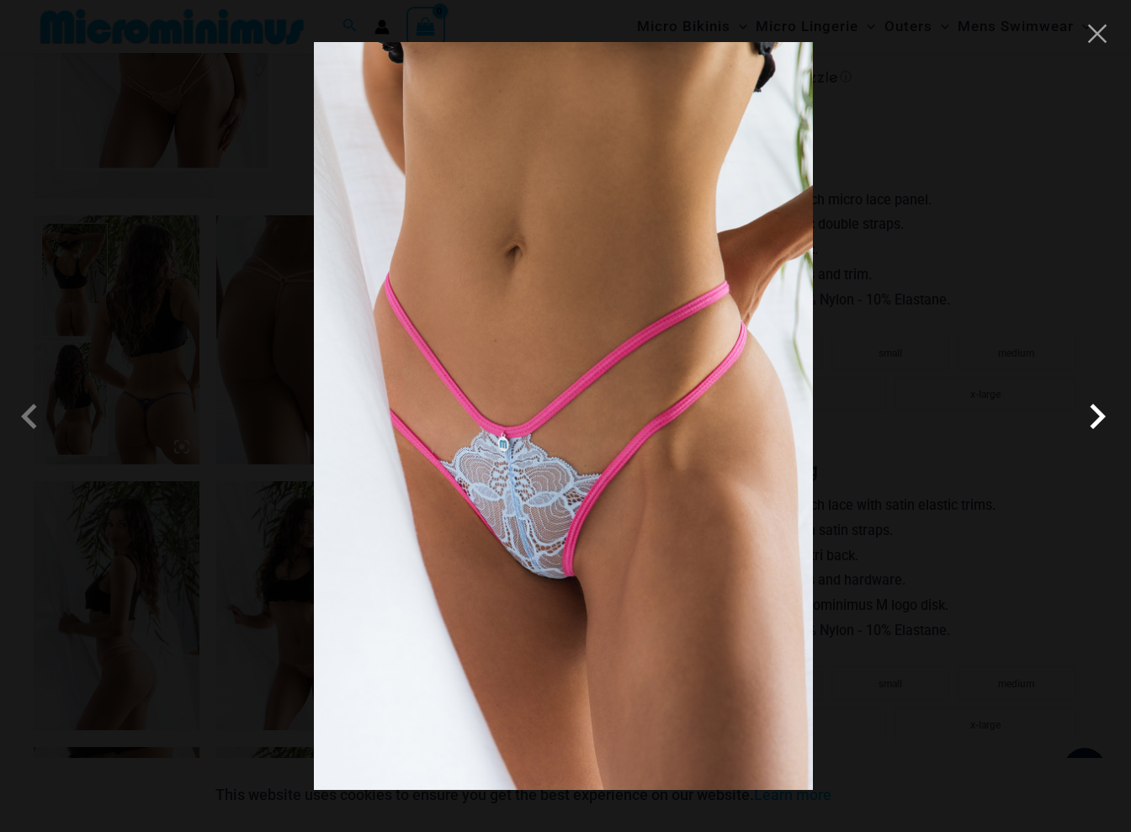
click at [1088, 417] on span at bounding box center [1097, 416] width 50 height 50
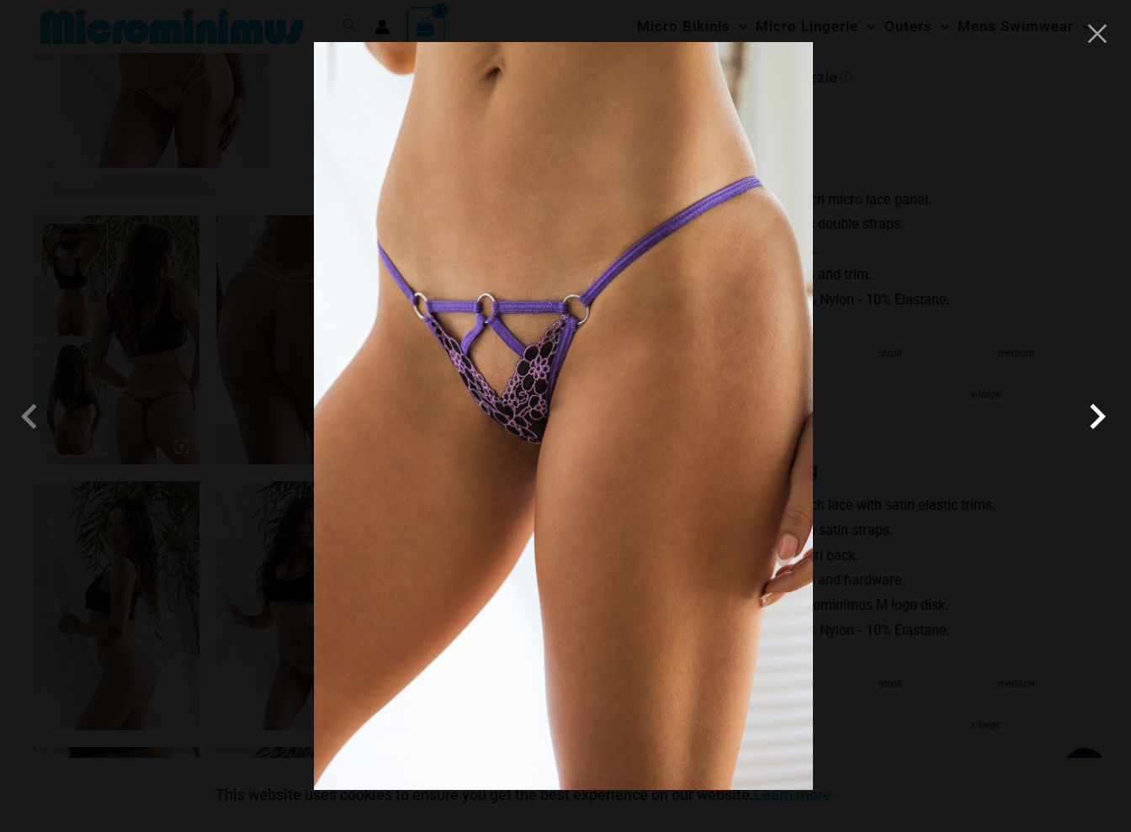
click at [1088, 417] on span at bounding box center [1097, 416] width 50 height 50
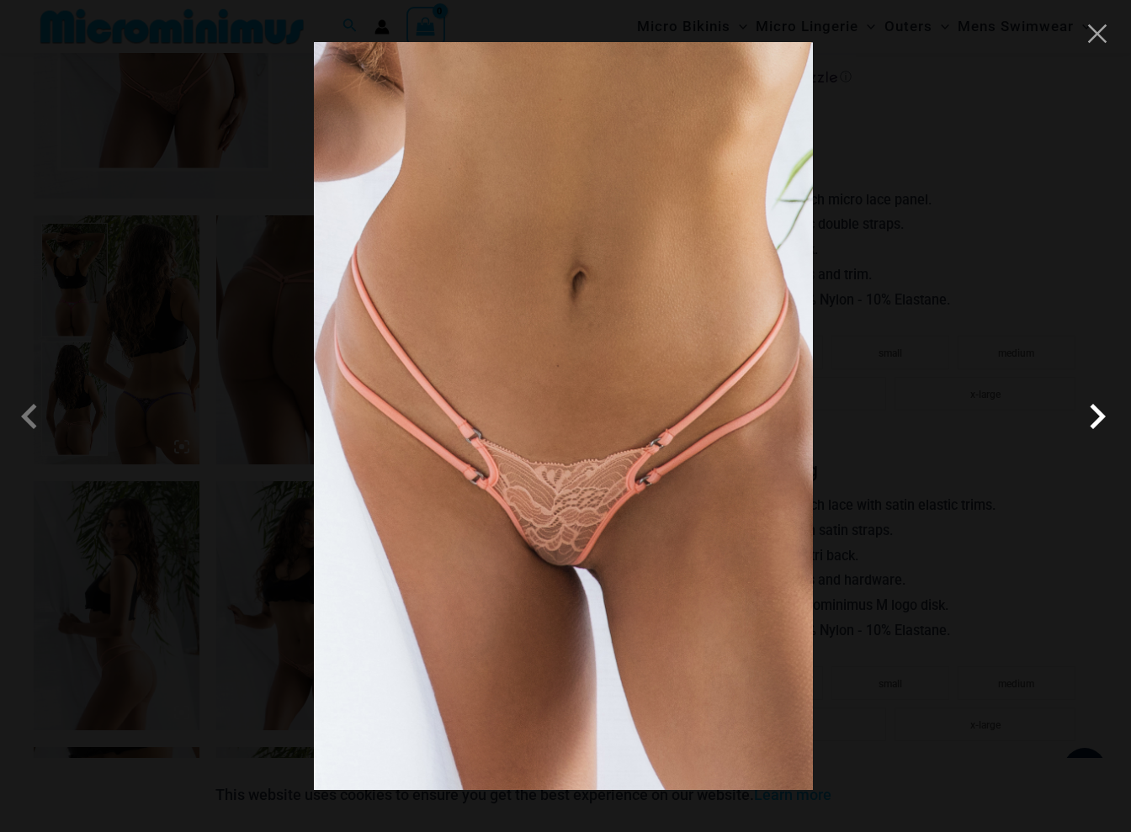
click at [1086, 417] on span at bounding box center [1097, 416] width 50 height 50
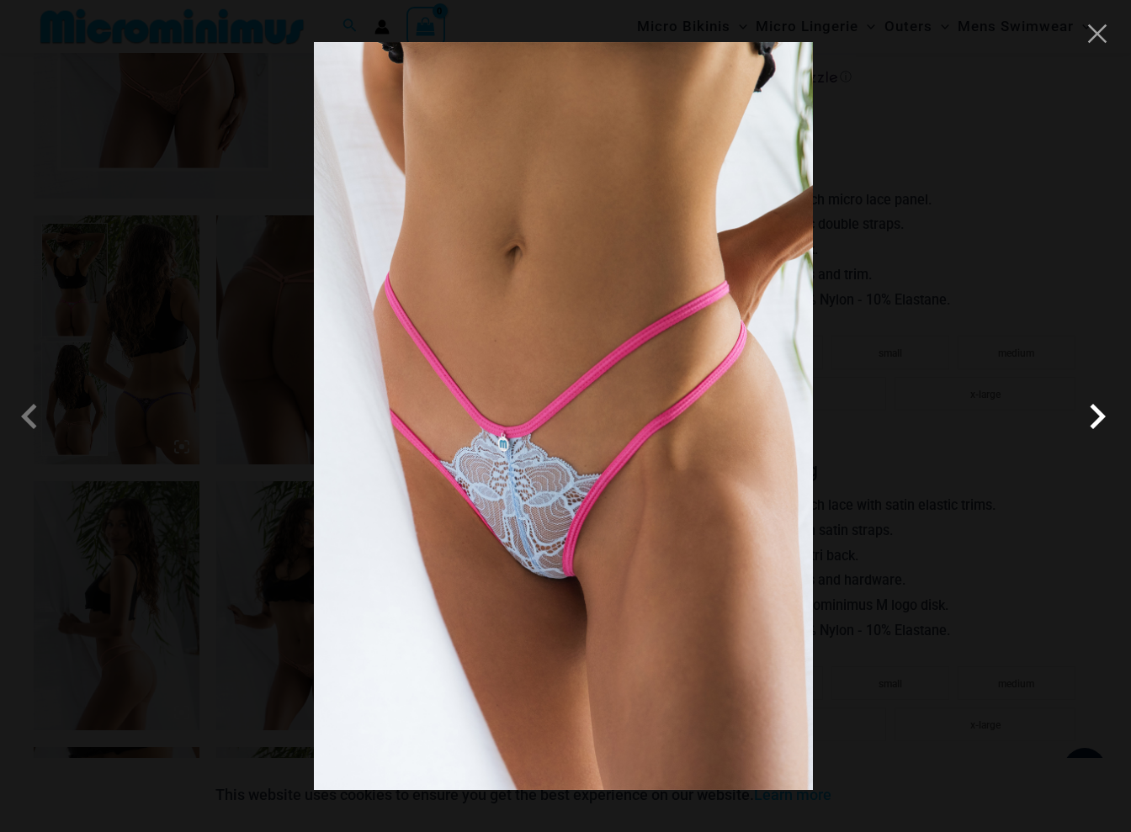
click at [1086, 417] on span at bounding box center [1097, 416] width 50 height 50
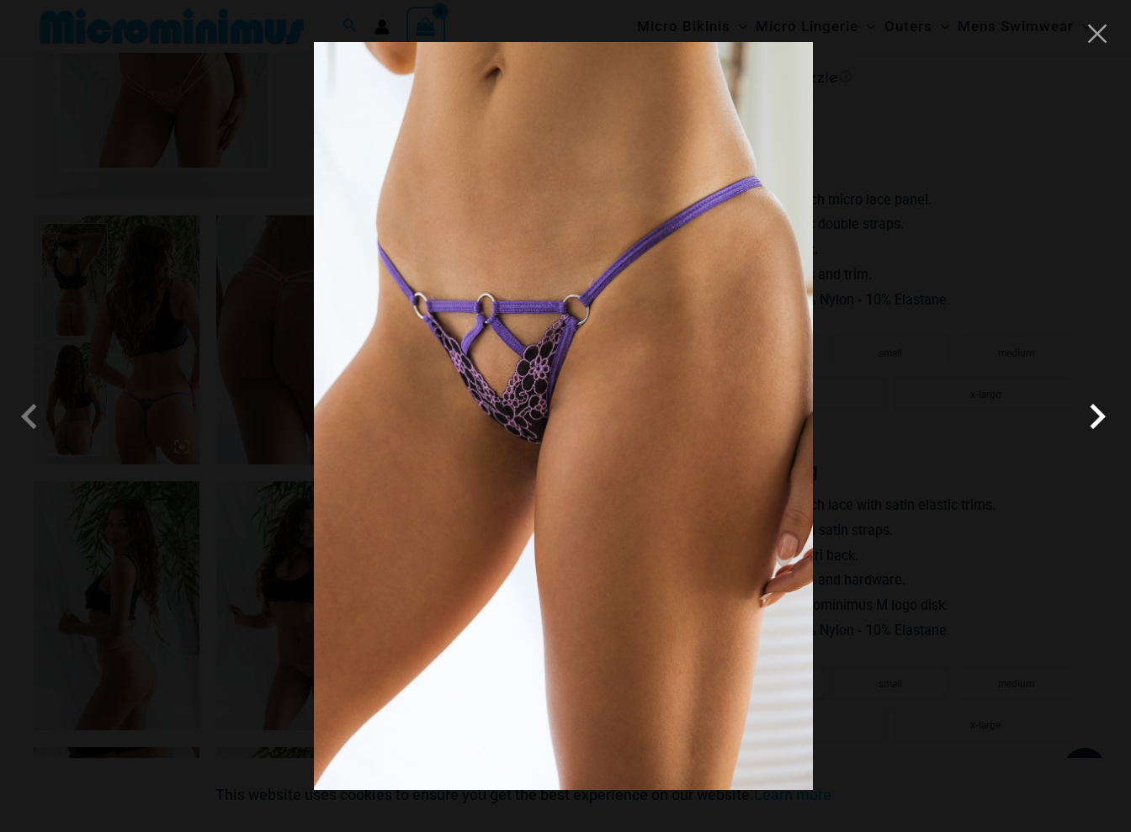
click at [1086, 418] on span at bounding box center [1097, 416] width 50 height 50
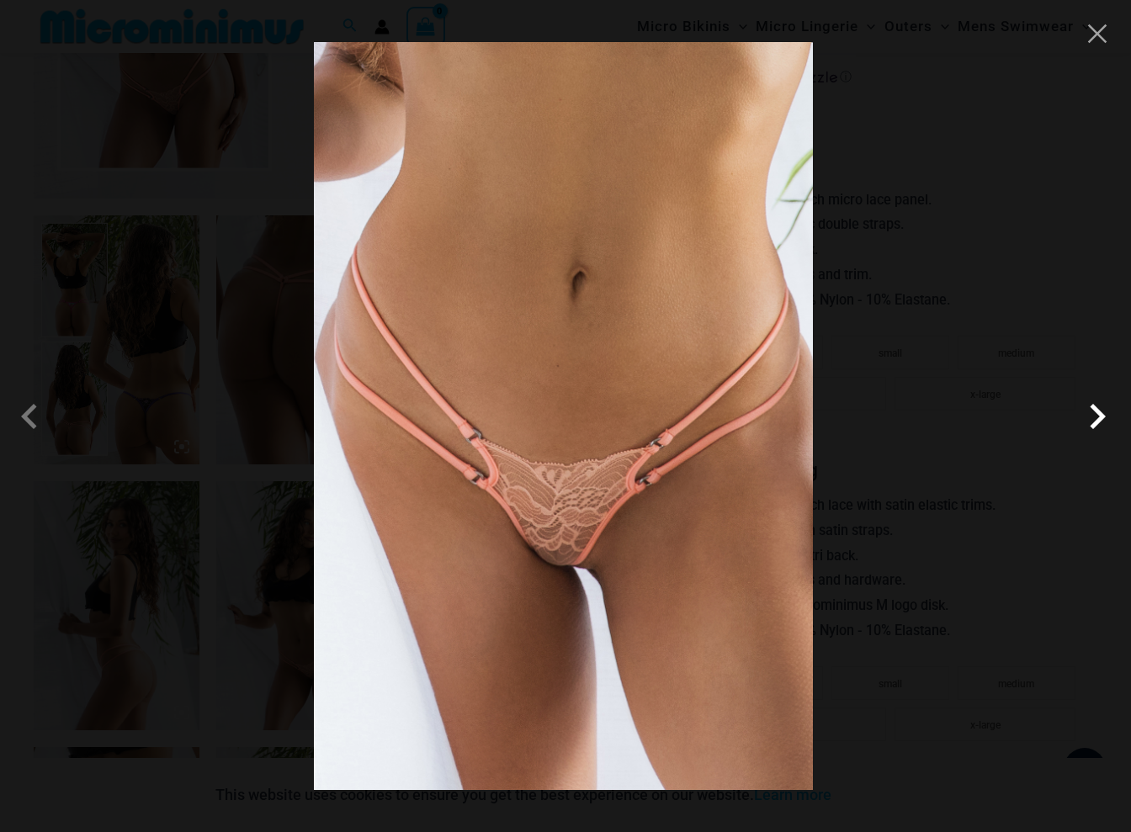
click at [1085, 419] on span at bounding box center [1097, 416] width 50 height 50
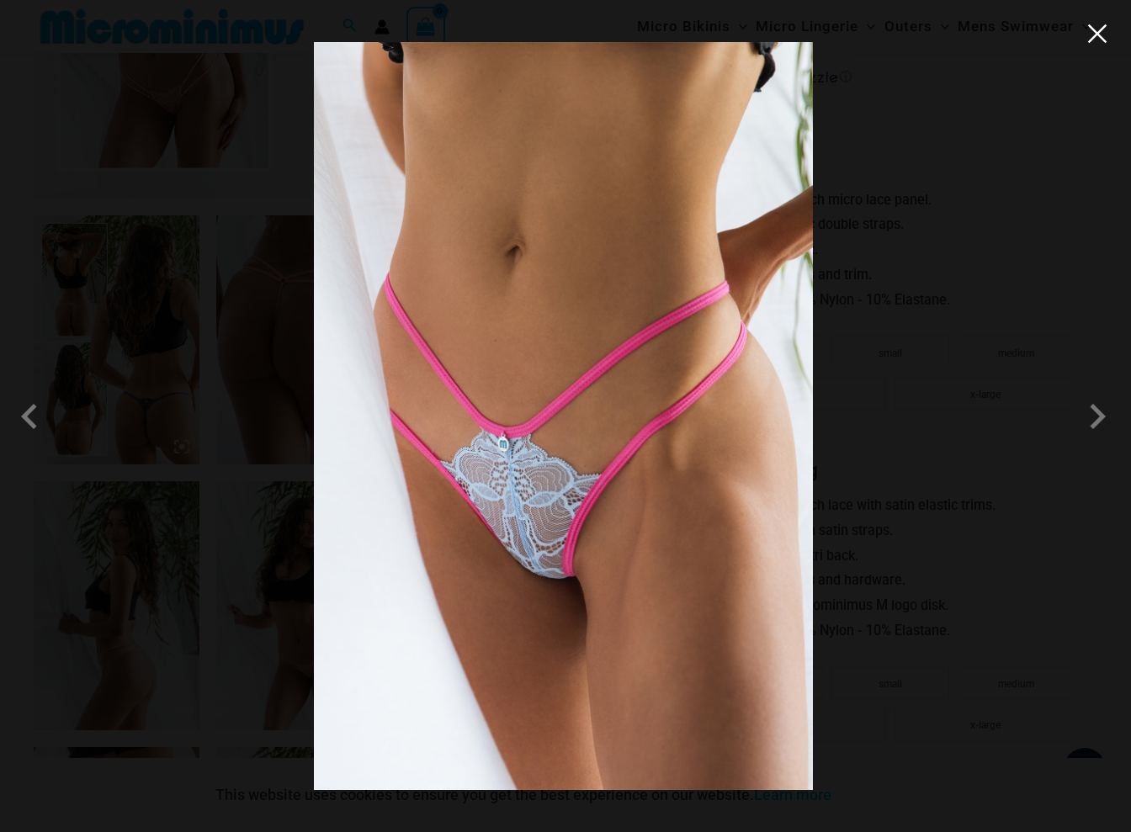
click at [1093, 42] on button "Close" at bounding box center [1097, 33] width 25 height 25
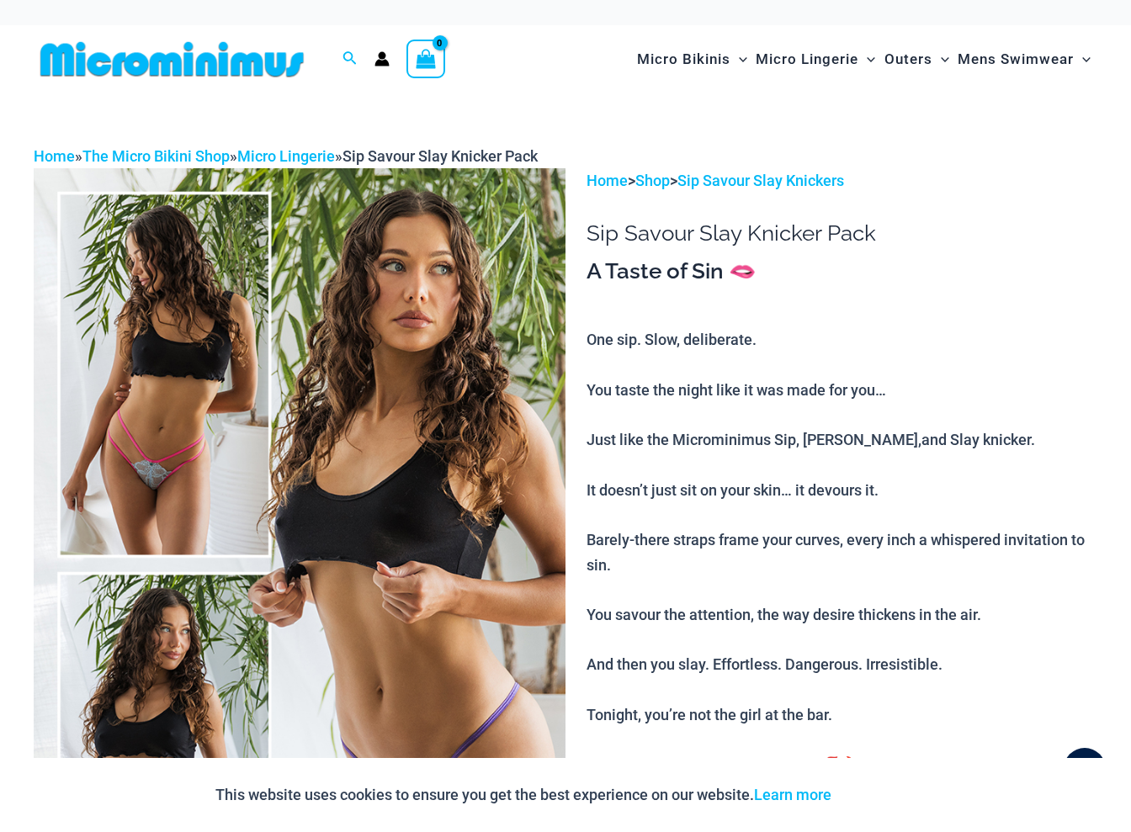
scroll to position [0, 0]
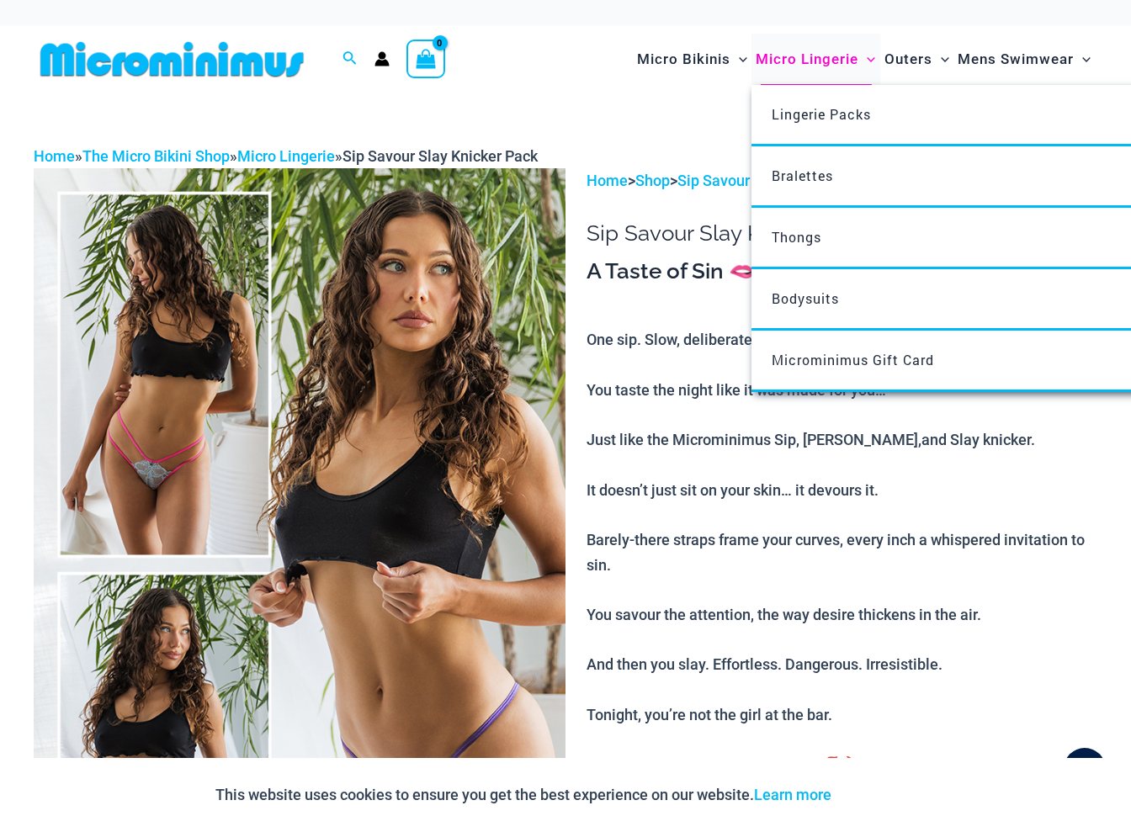
click at [783, 61] on span "Micro Lingerie" at bounding box center [807, 59] width 103 height 43
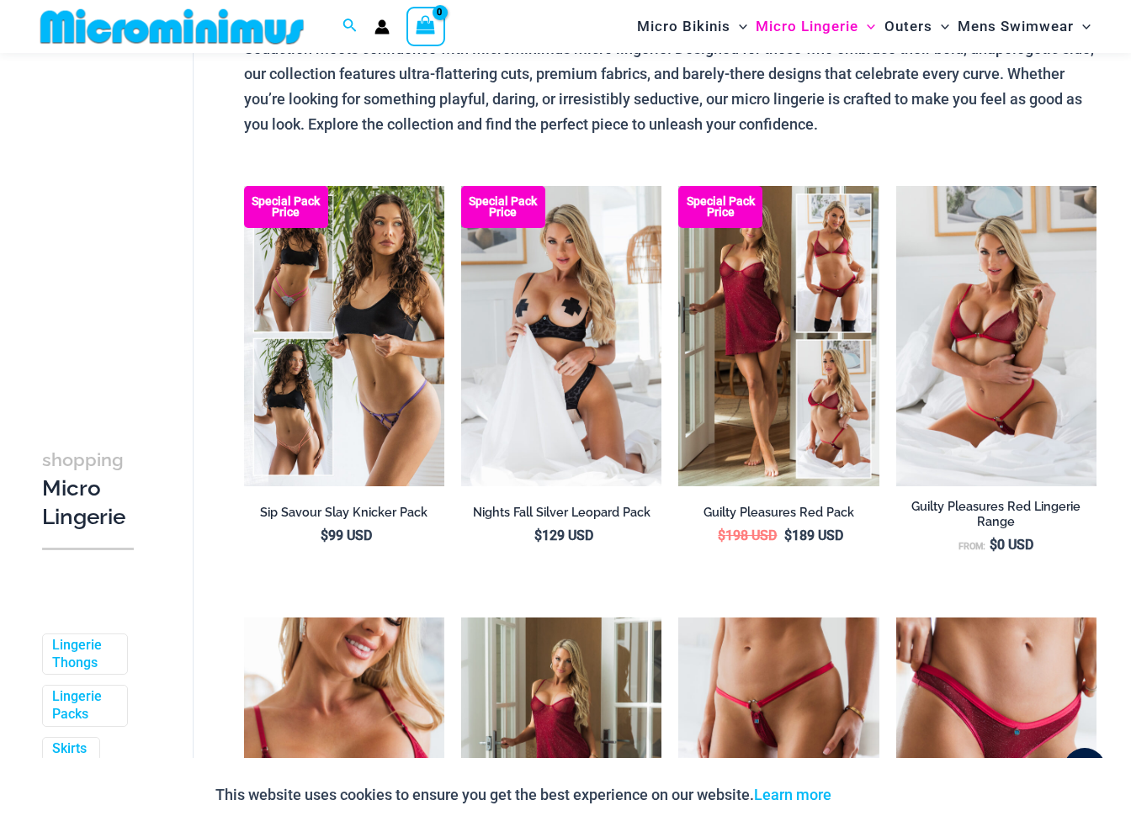
scroll to position [127, 0]
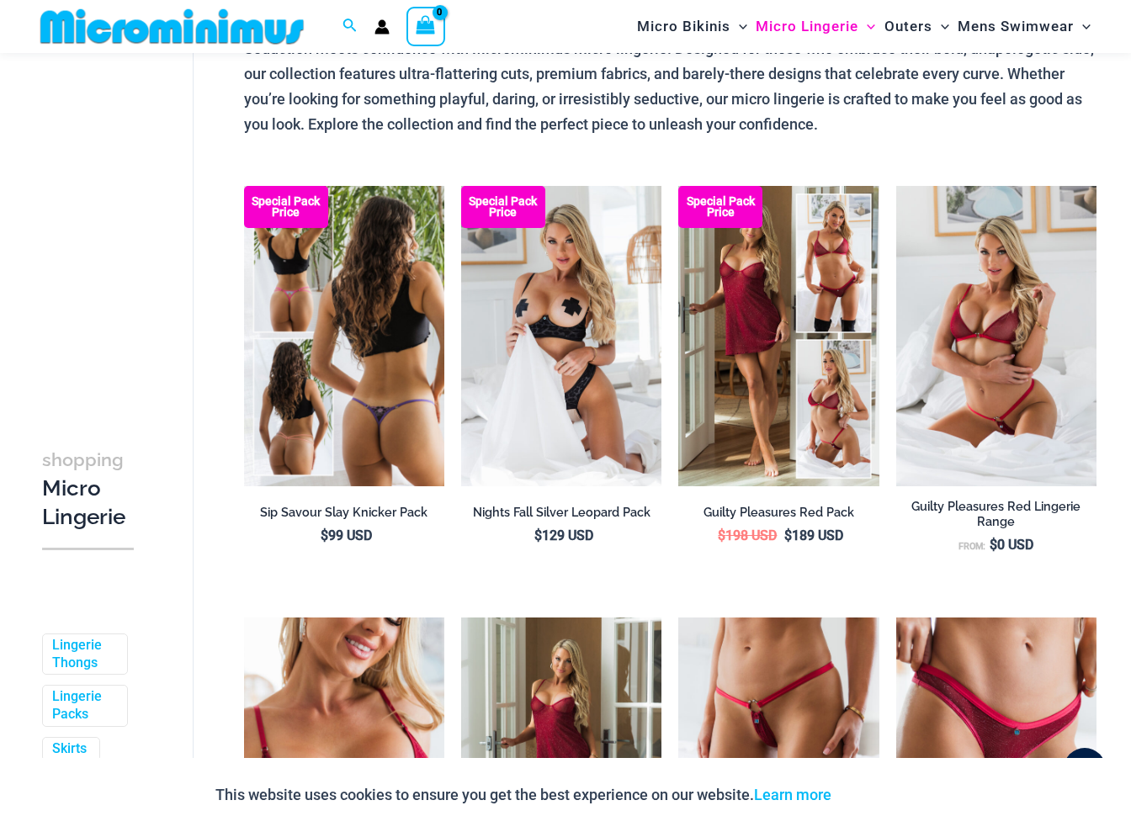
click at [350, 340] on img at bounding box center [344, 336] width 200 height 301
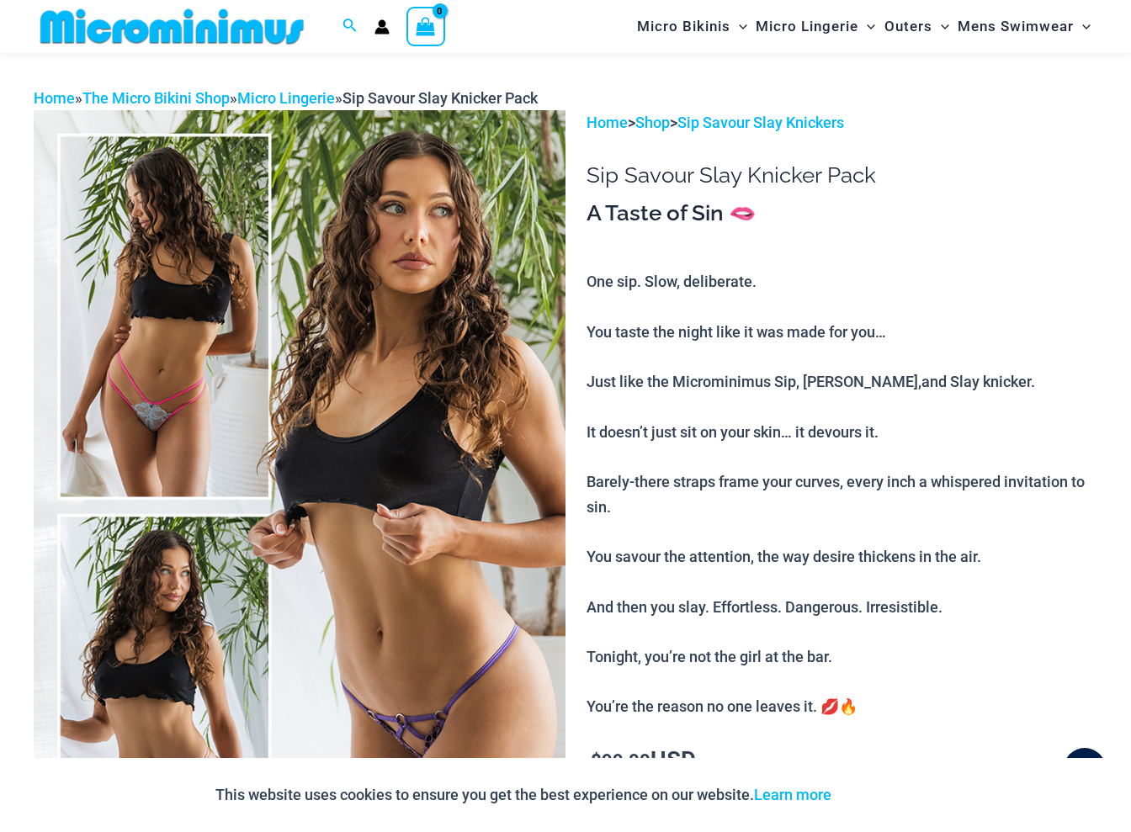
scroll to position [44, 0]
click at [757, 117] on link "Sip Savour Slay Knickers" at bounding box center [760, 122] width 167 height 18
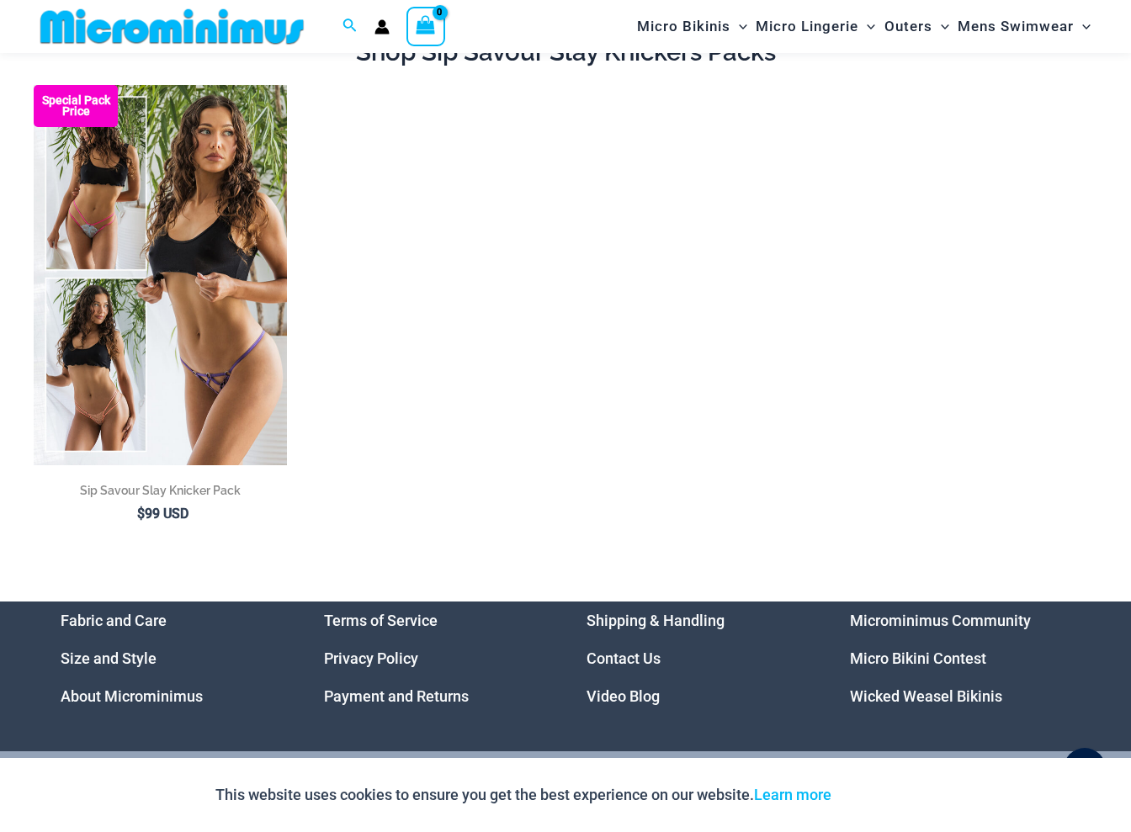
scroll to position [20, 0]
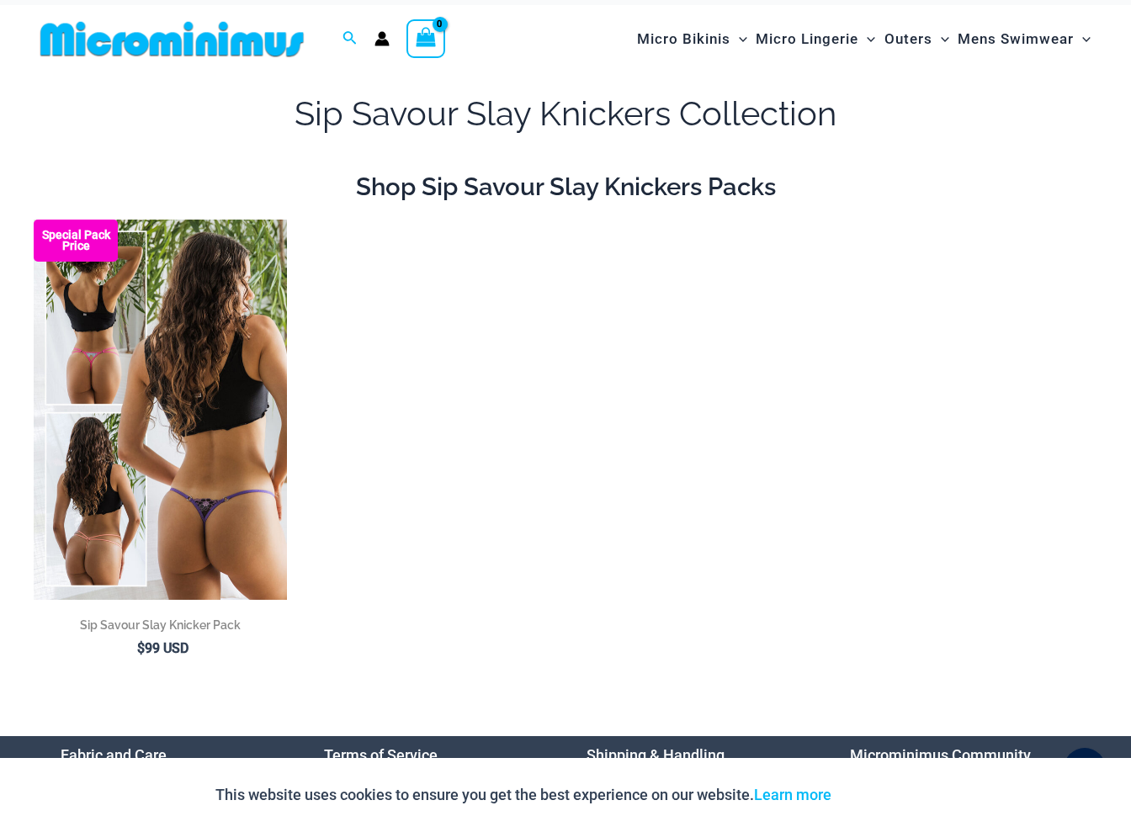
click at [190, 371] on img at bounding box center [160, 410] width 253 height 380
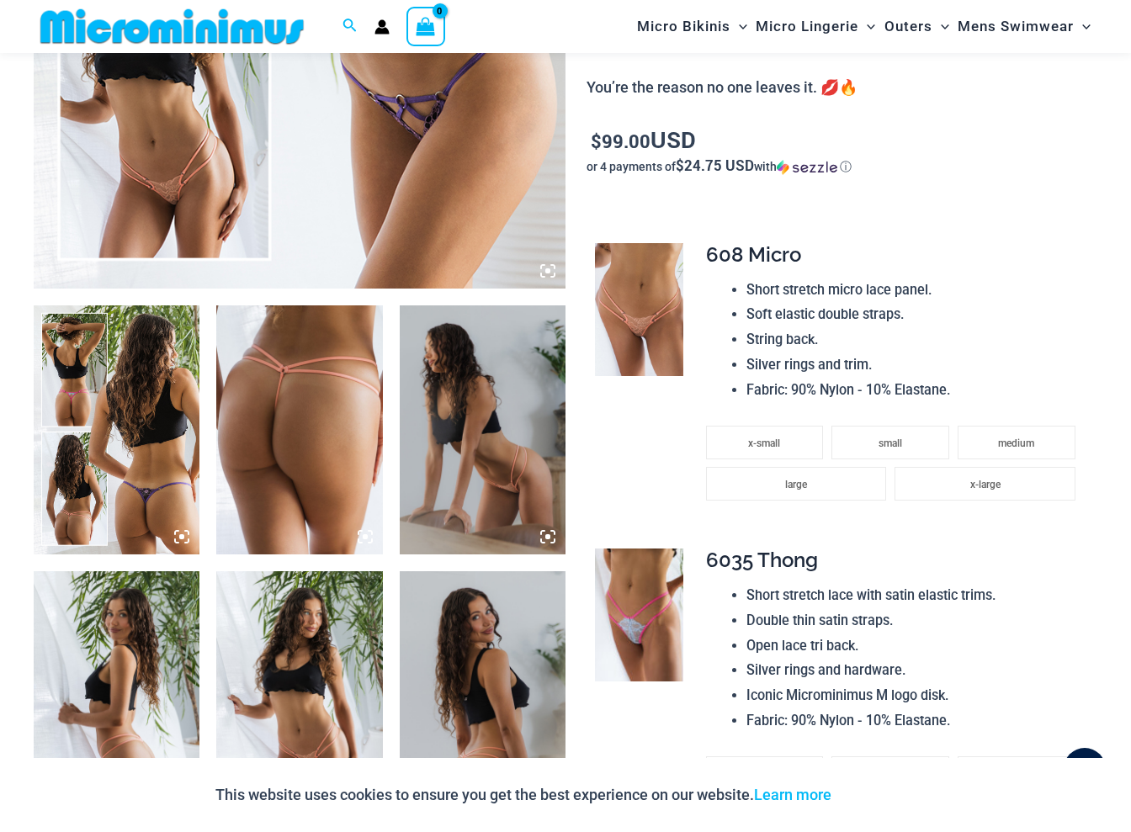
scroll to position [663, 0]
click at [645, 301] on img at bounding box center [639, 308] width 88 height 133
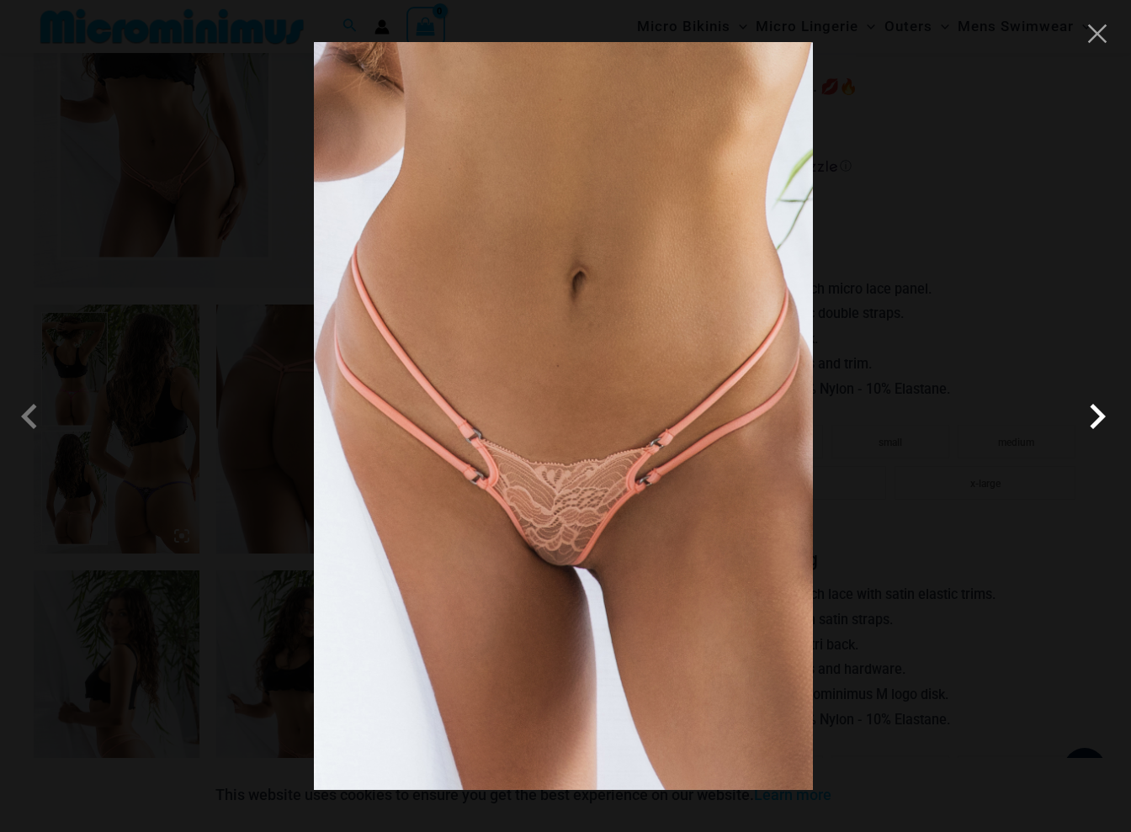
click at [1090, 422] on span at bounding box center [1097, 416] width 50 height 50
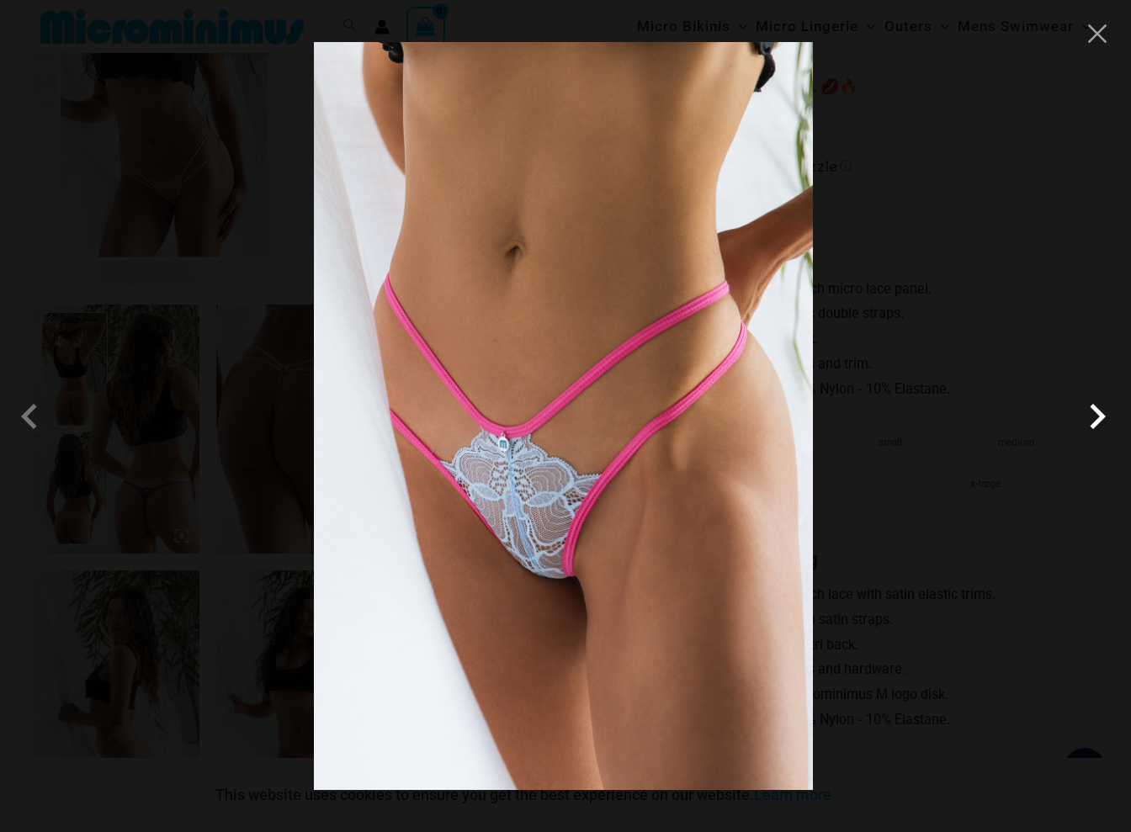
click at [1090, 422] on span at bounding box center [1097, 416] width 50 height 50
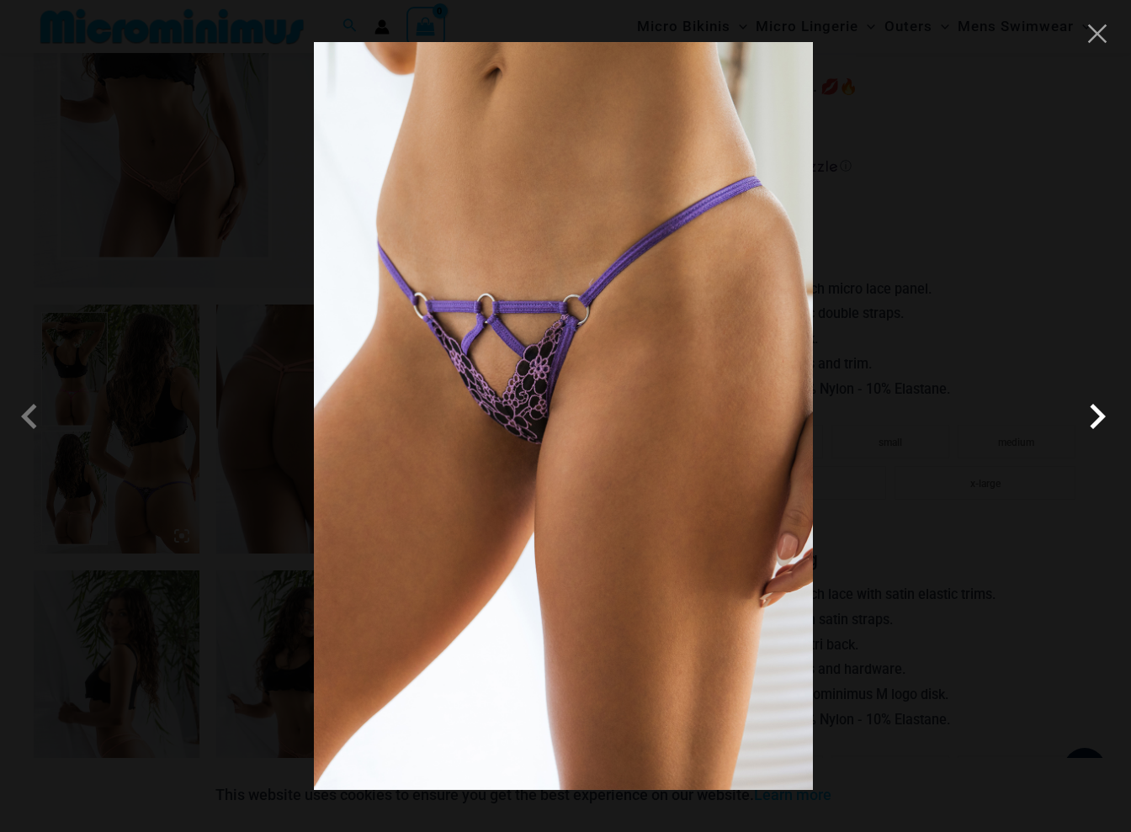
click at [1090, 422] on span at bounding box center [1097, 416] width 50 height 50
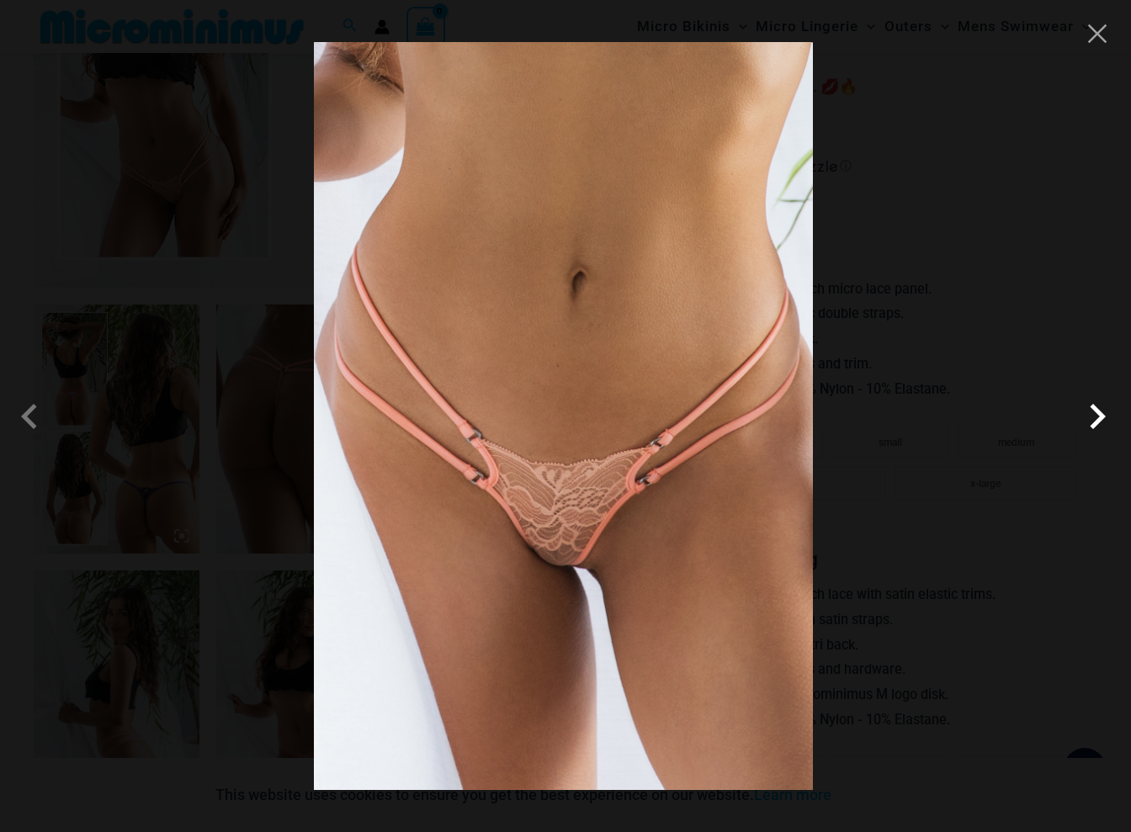
click at [1089, 422] on span at bounding box center [1097, 416] width 50 height 50
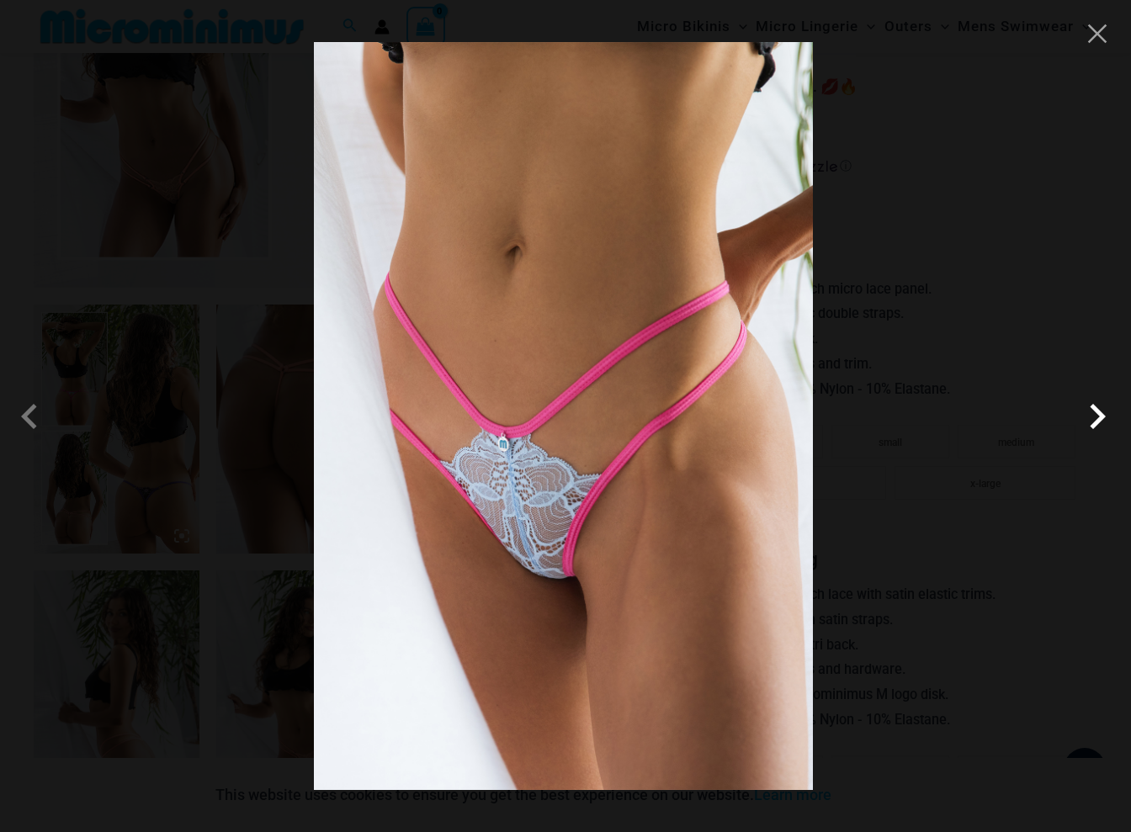
click at [1089, 421] on span at bounding box center [1097, 416] width 50 height 50
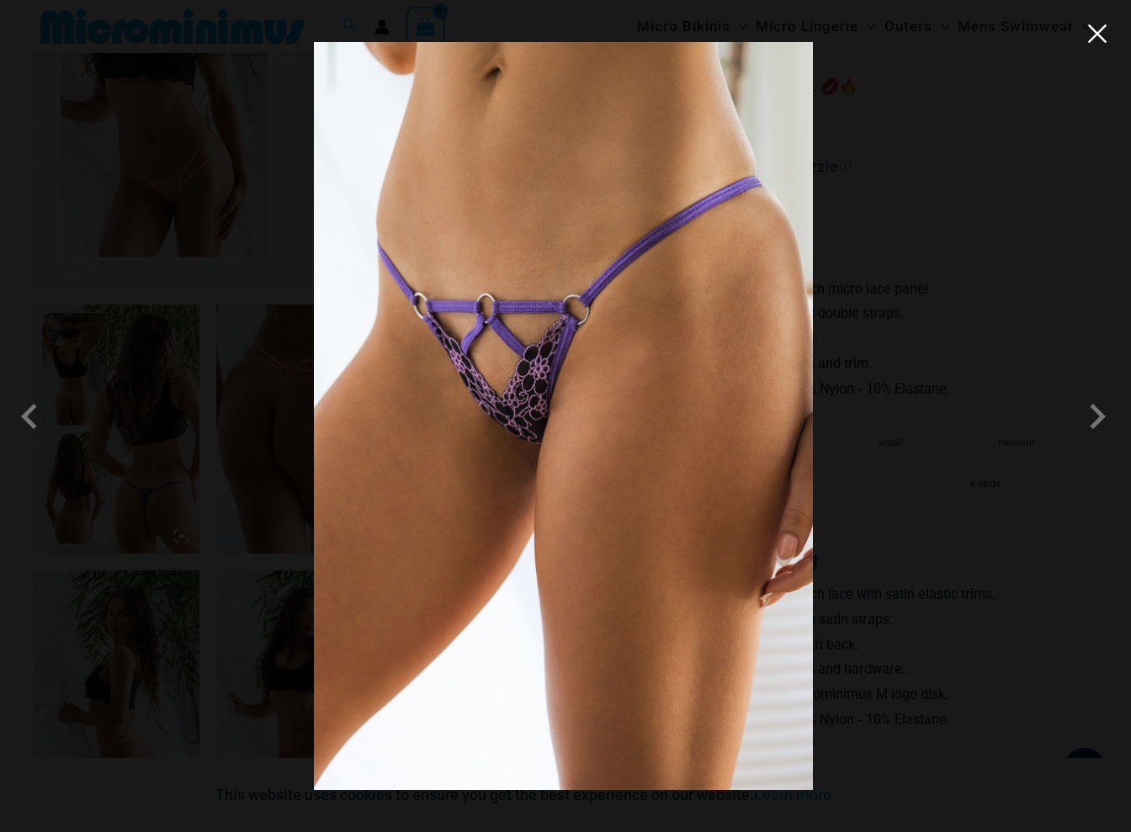
click at [1092, 40] on button "Close" at bounding box center [1097, 33] width 25 height 25
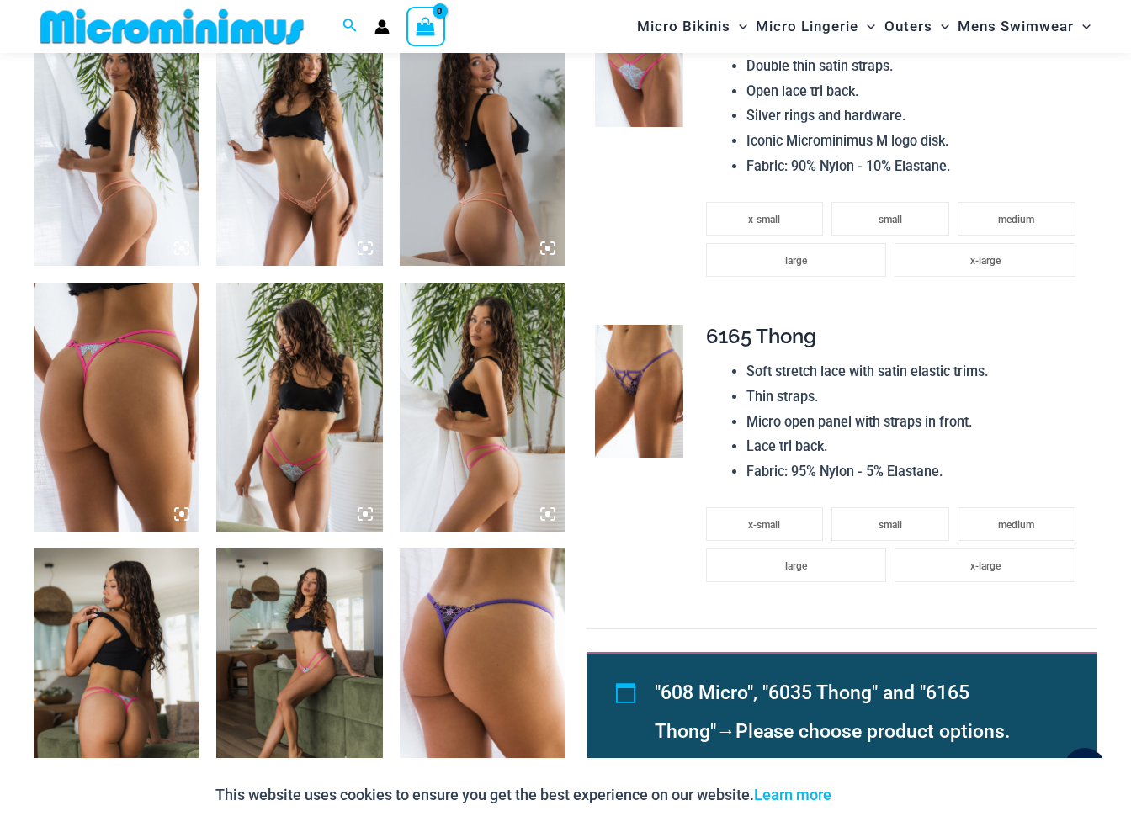
scroll to position [1214, 0]
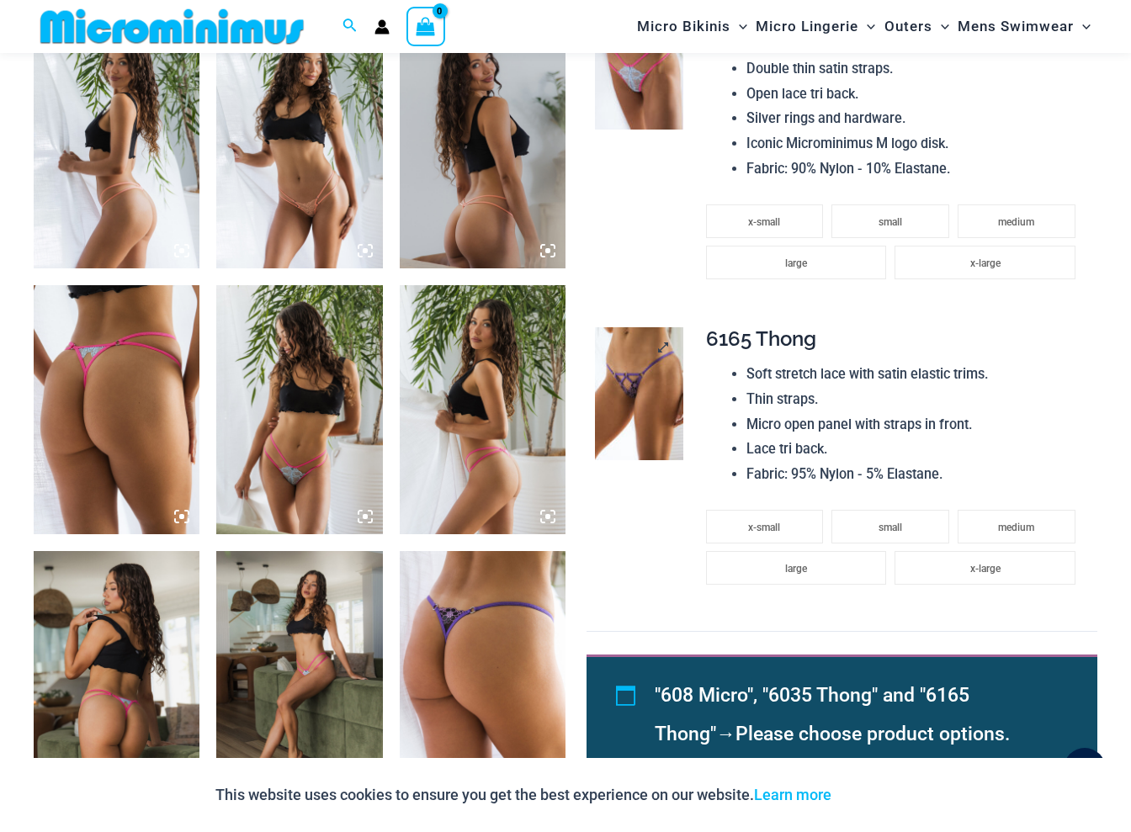
click at [626, 373] on img at bounding box center [639, 393] width 88 height 133
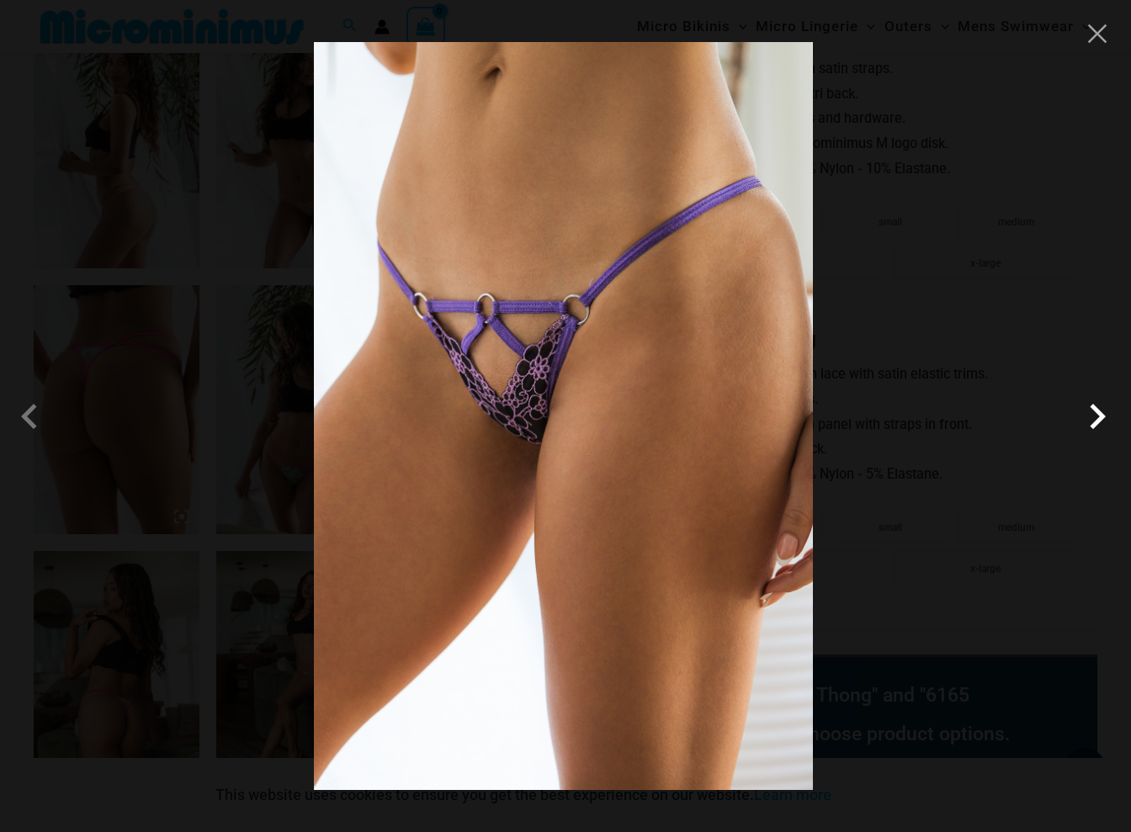
click at [1092, 423] on span at bounding box center [1097, 416] width 50 height 50
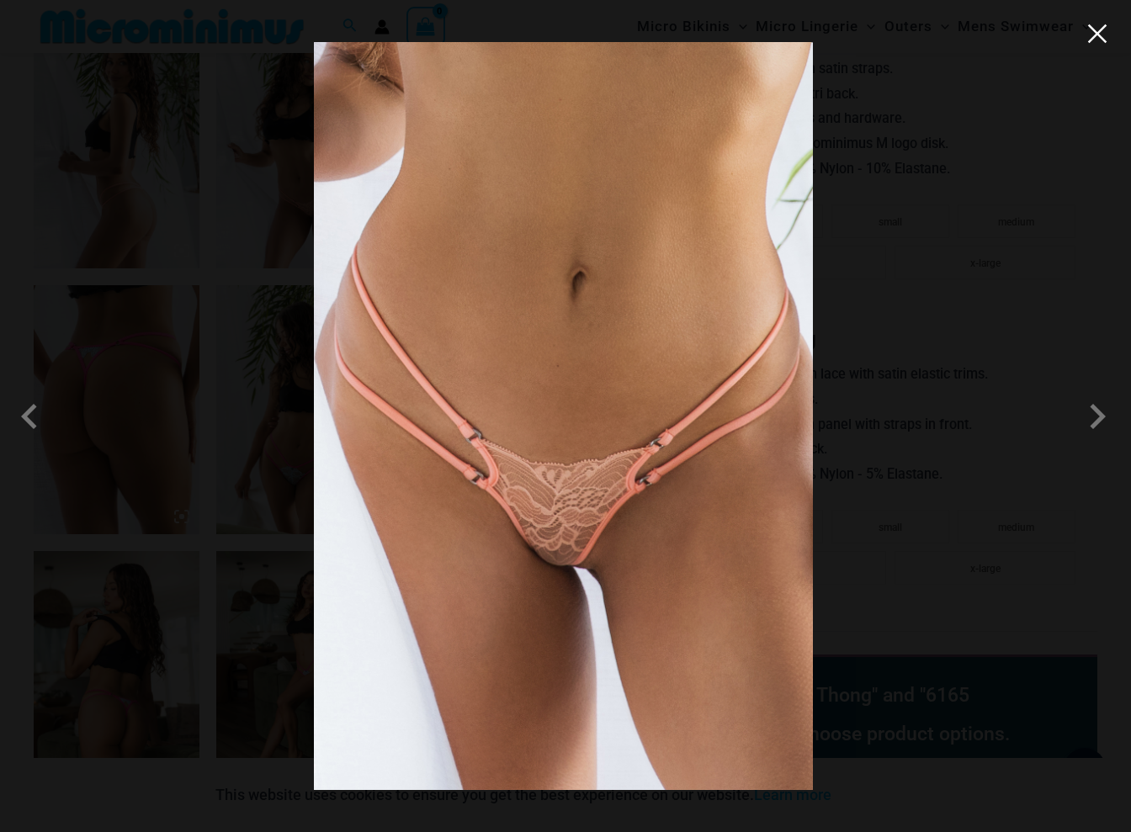
click at [1097, 38] on button "Close" at bounding box center [1097, 33] width 25 height 25
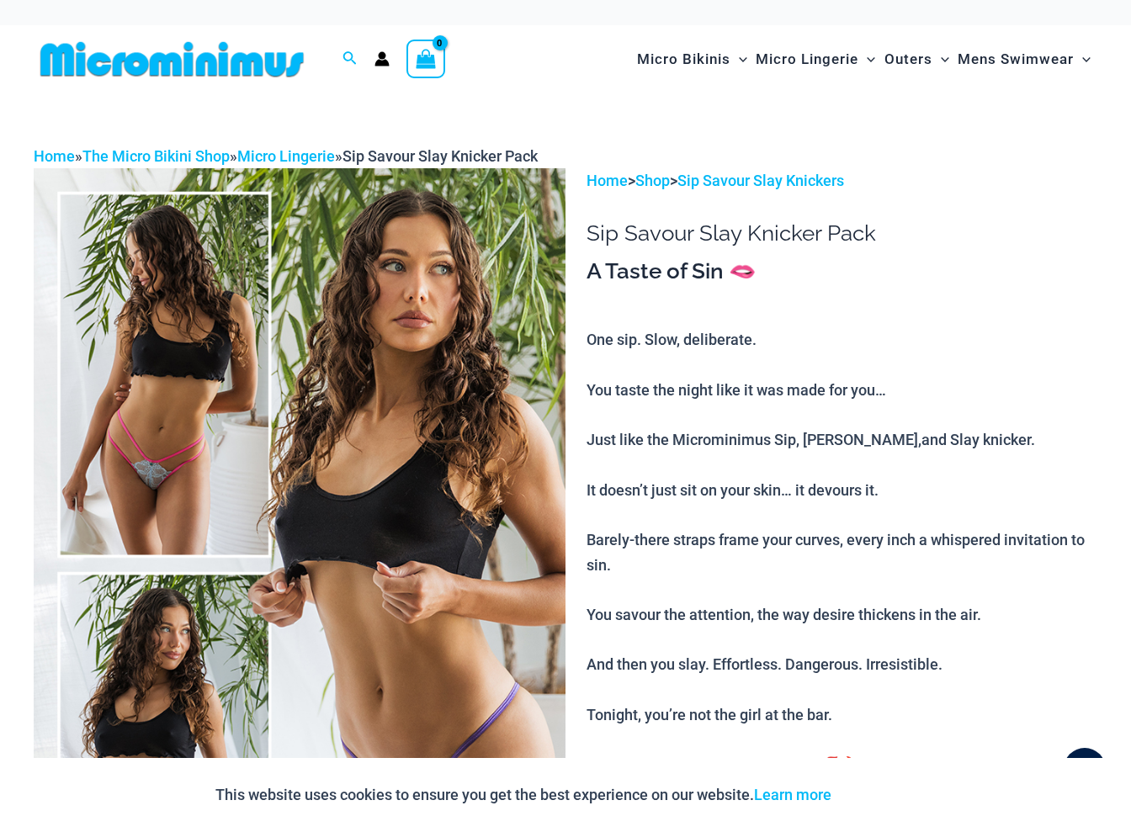
scroll to position [0, 0]
